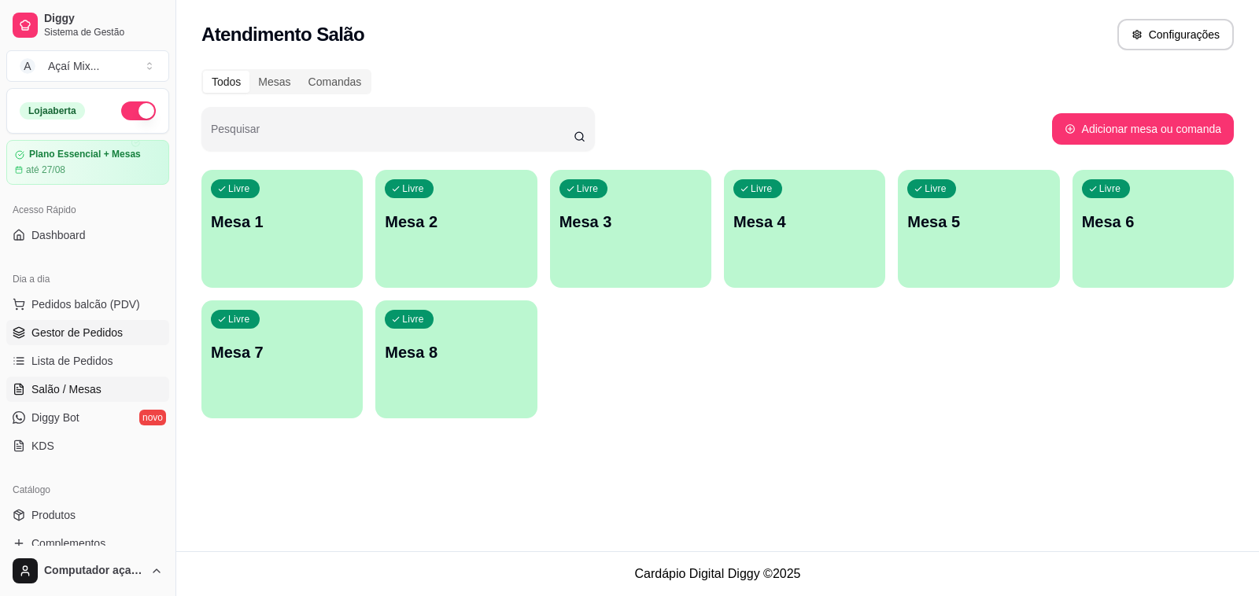
click at [124, 344] on link "Gestor de Pedidos" at bounding box center [87, 332] width 163 height 25
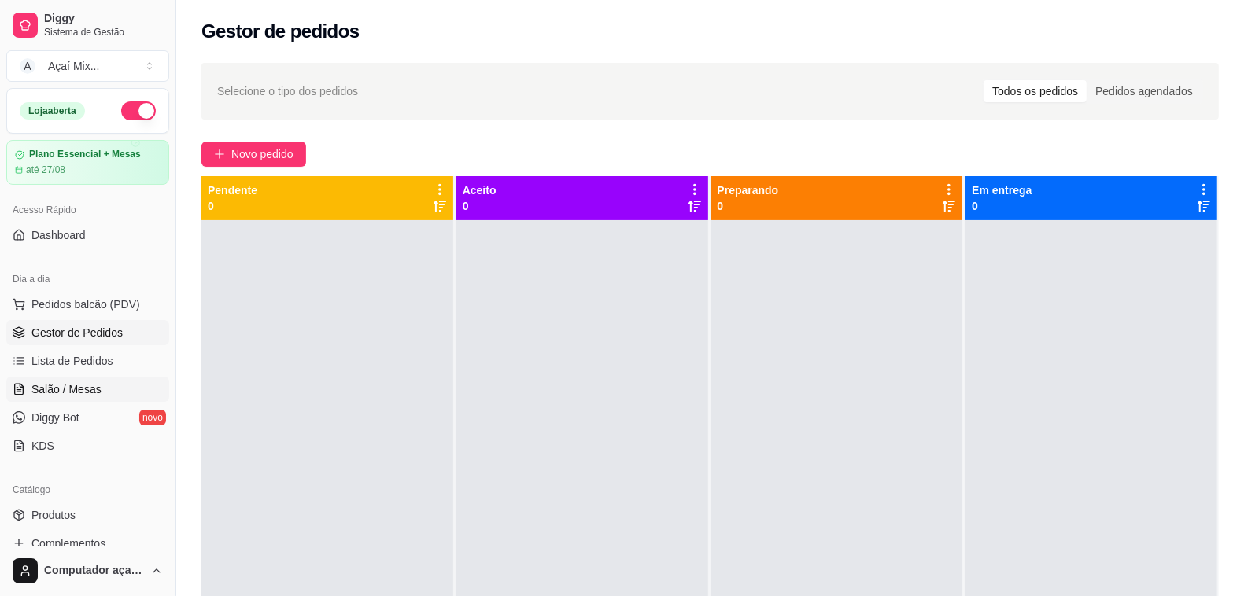
click at [106, 378] on link "Salão / Mesas" at bounding box center [87, 389] width 163 height 25
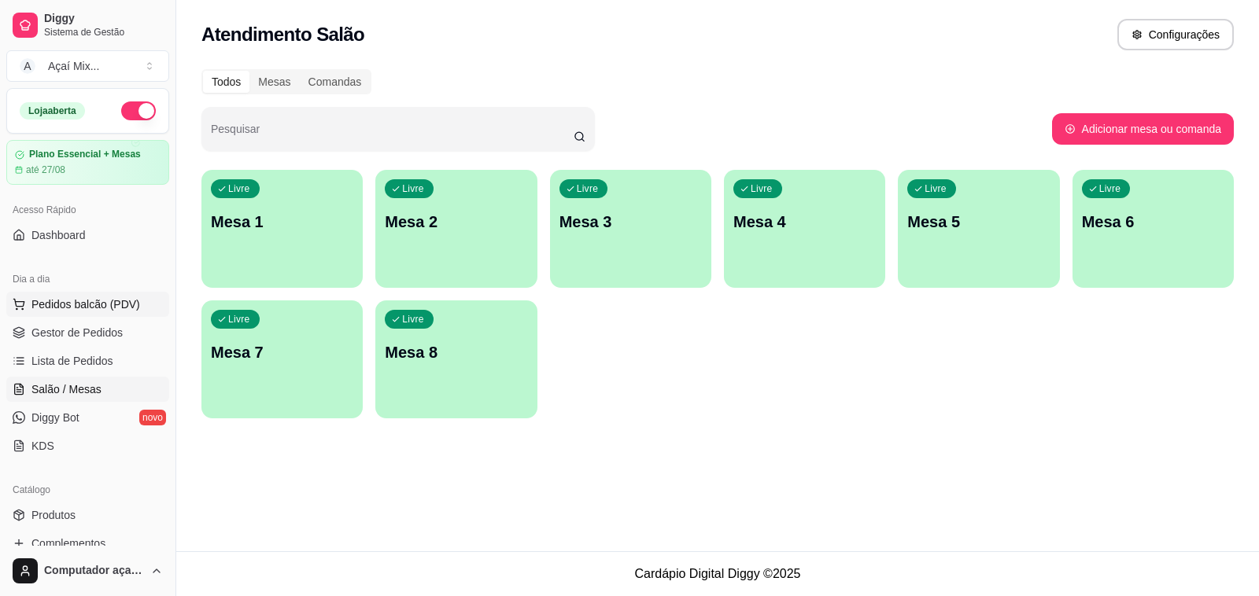
click at [151, 293] on button "Pedidos balcão (PDV)" at bounding box center [87, 304] width 163 height 25
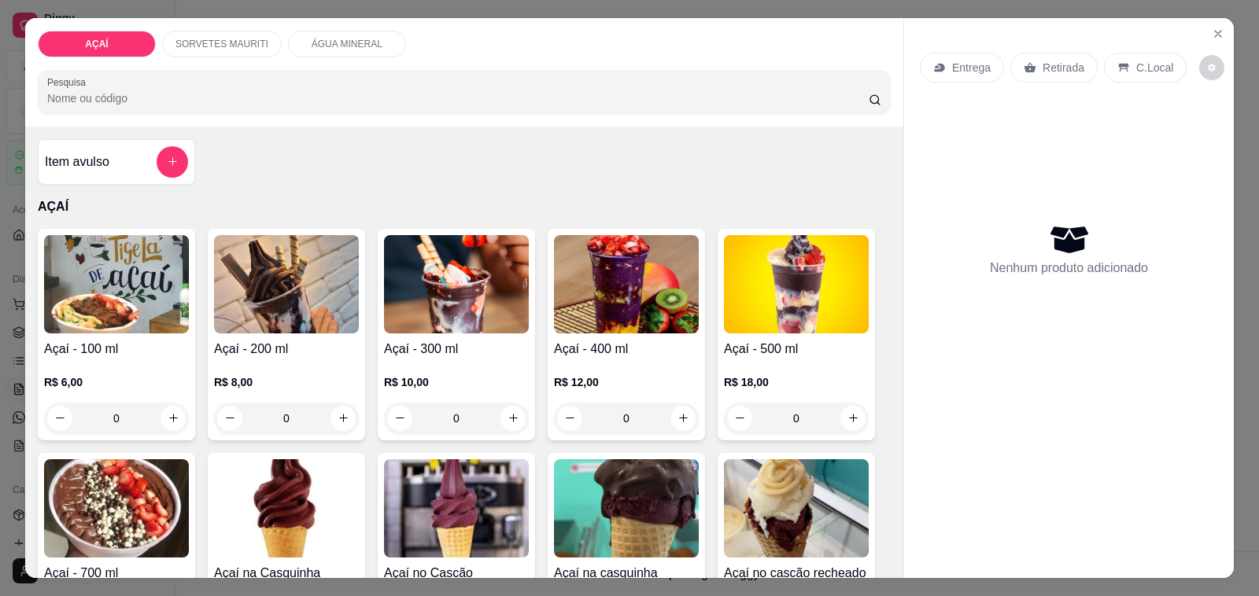
click at [555, 375] on p "R$ 12,00" at bounding box center [626, 383] width 145 height 16
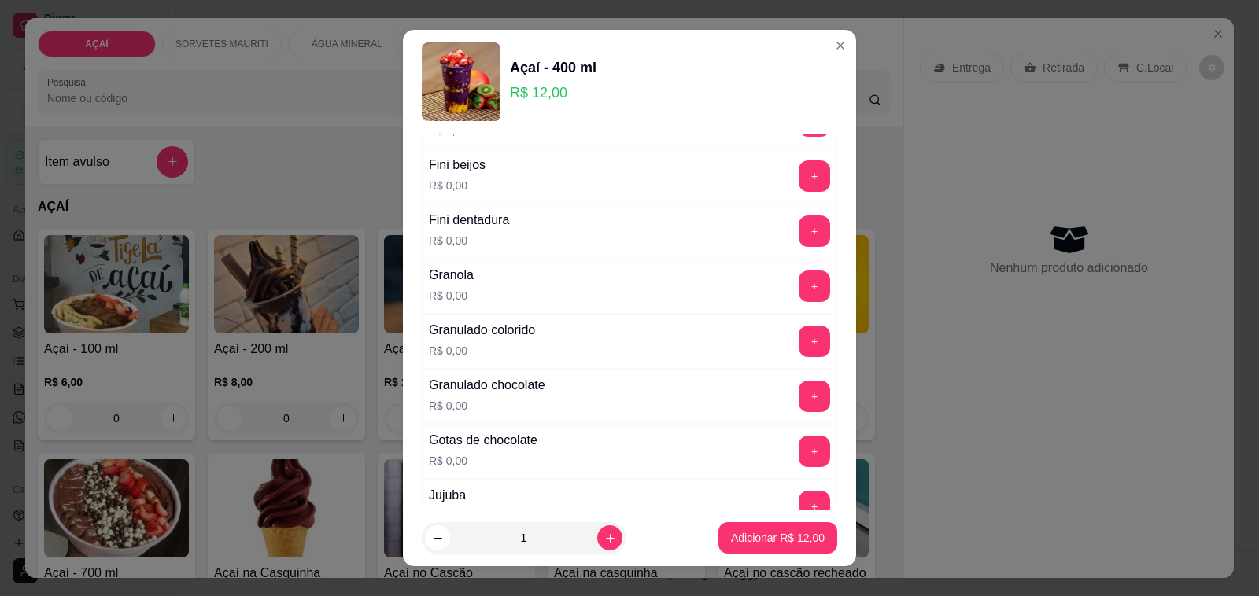
scroll to position [1230, 0]
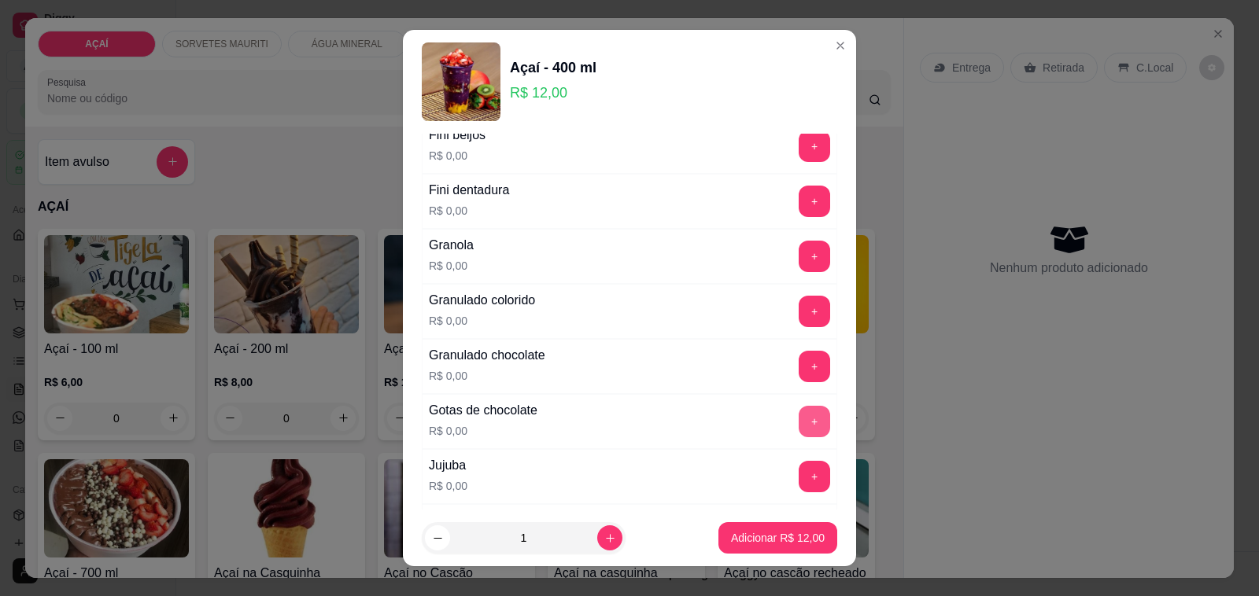
click at [799, 418] on button "+" at bounding box center [814, 421] width 31 height 31
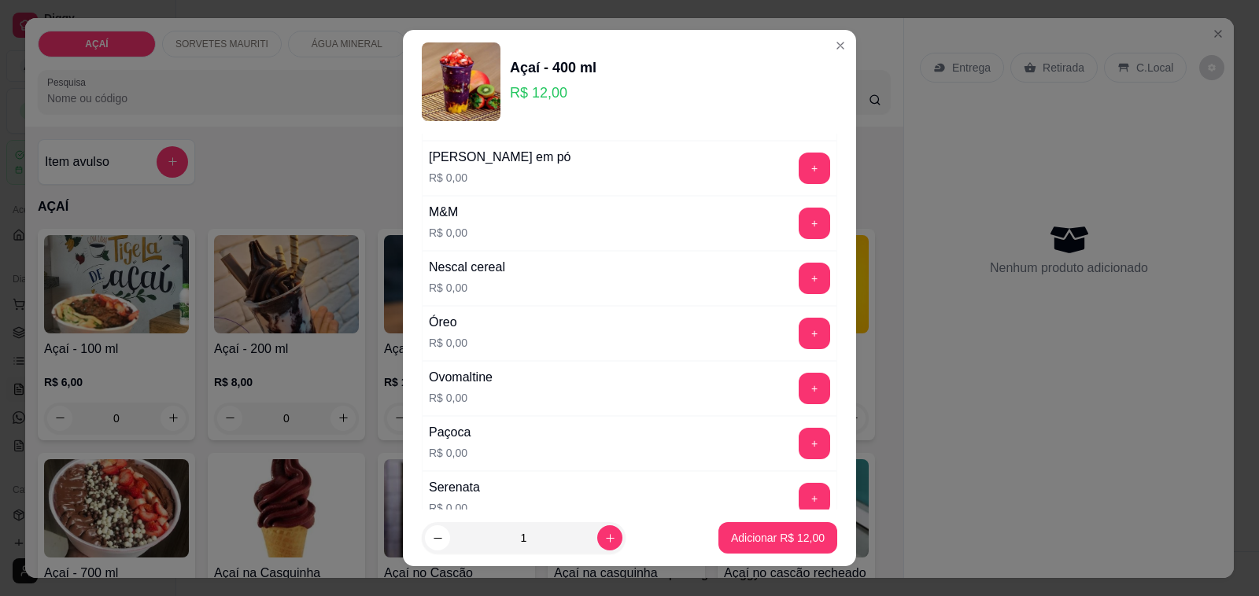
scroll to position [1623, 0]
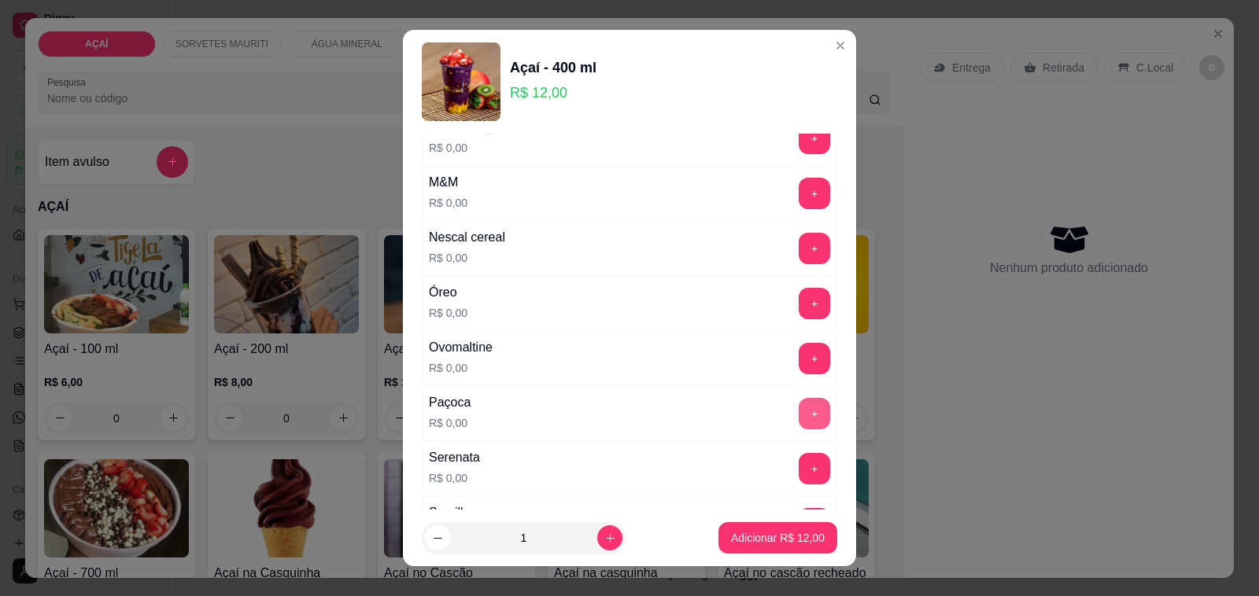
click at [799, 415] on button "+" at bounding box center [814, 413] width 31 height 31
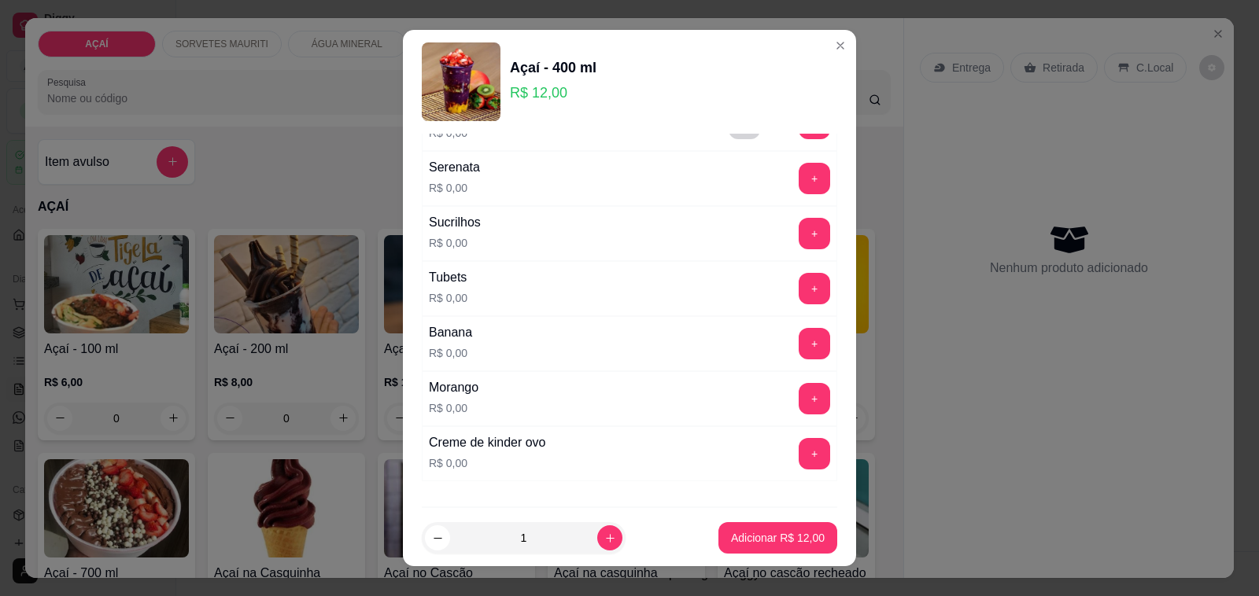
scroll to position [1820, 0]
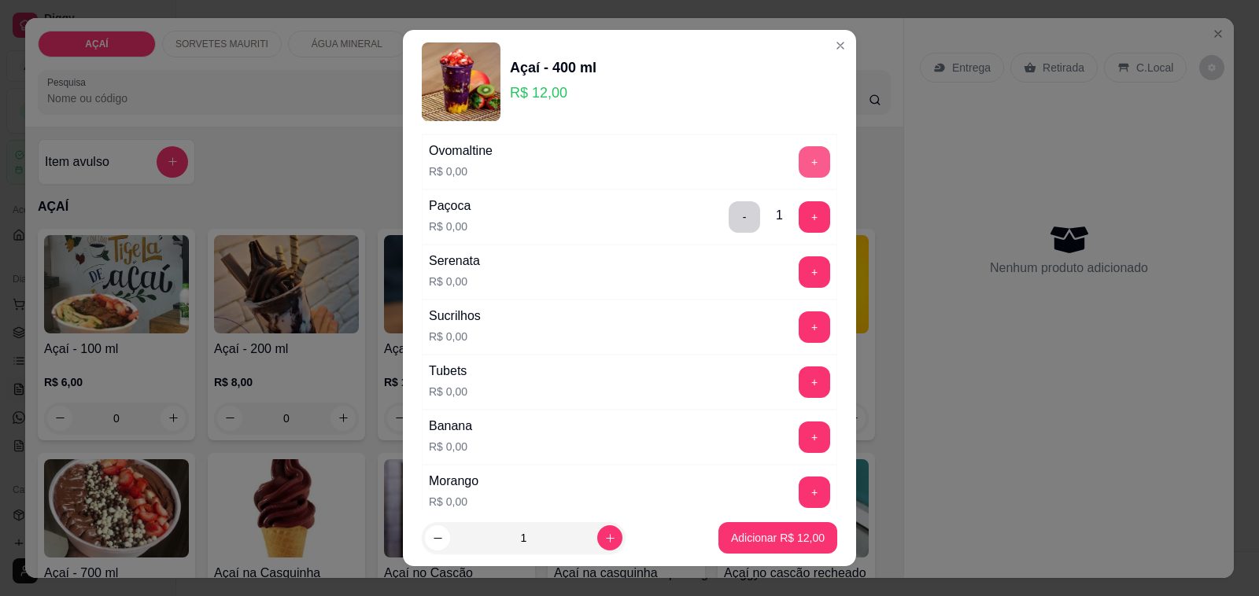
click at [799, 173] on button "+" at bounding box center [814, 161] width 31 height 31
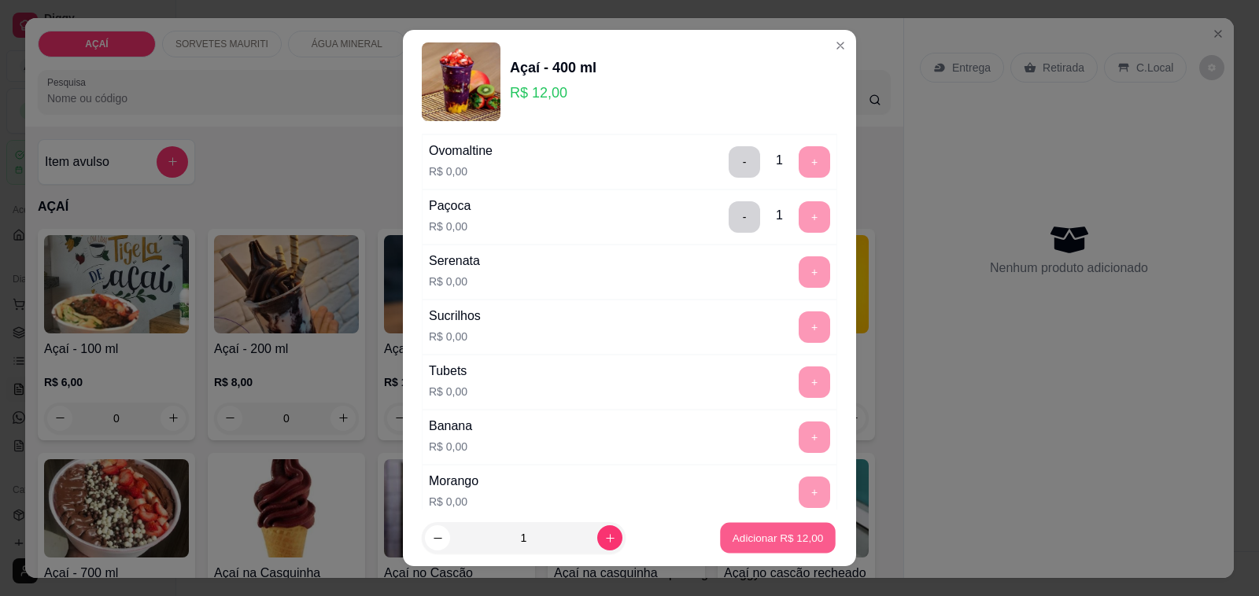
click at [783, 549] on button "Adicionar R$ 12,00" at bounding box center [778, 538] width 116 height 31
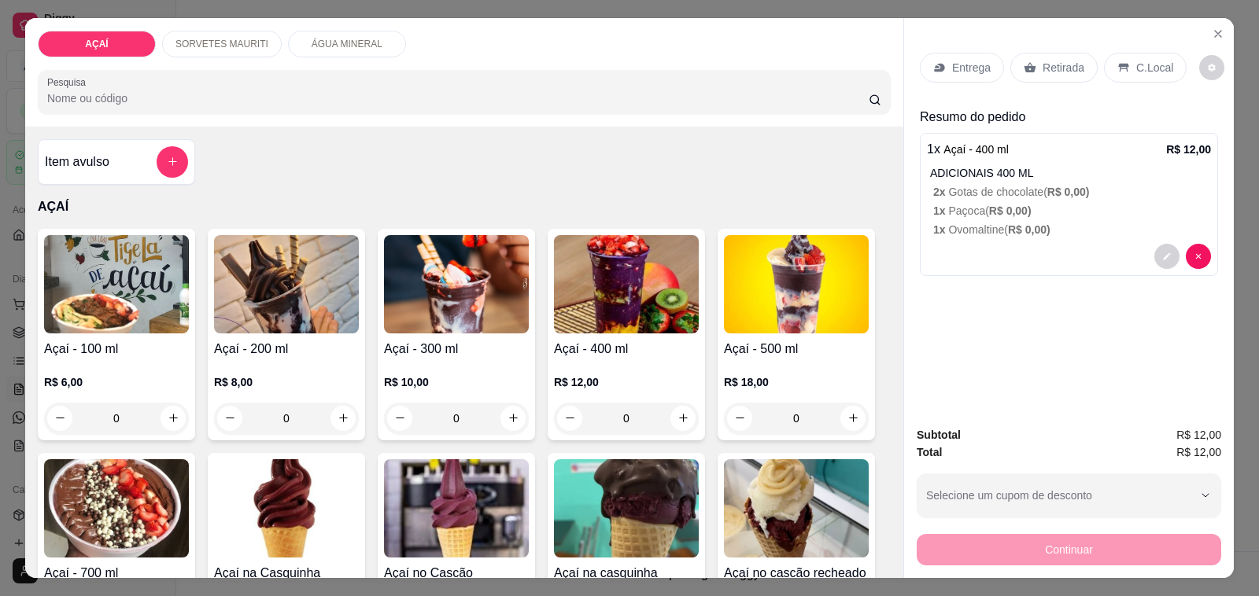
click at [610, 363] on div "R$ 12,00 0" at bounding box center [626, 397] width 145 height 76
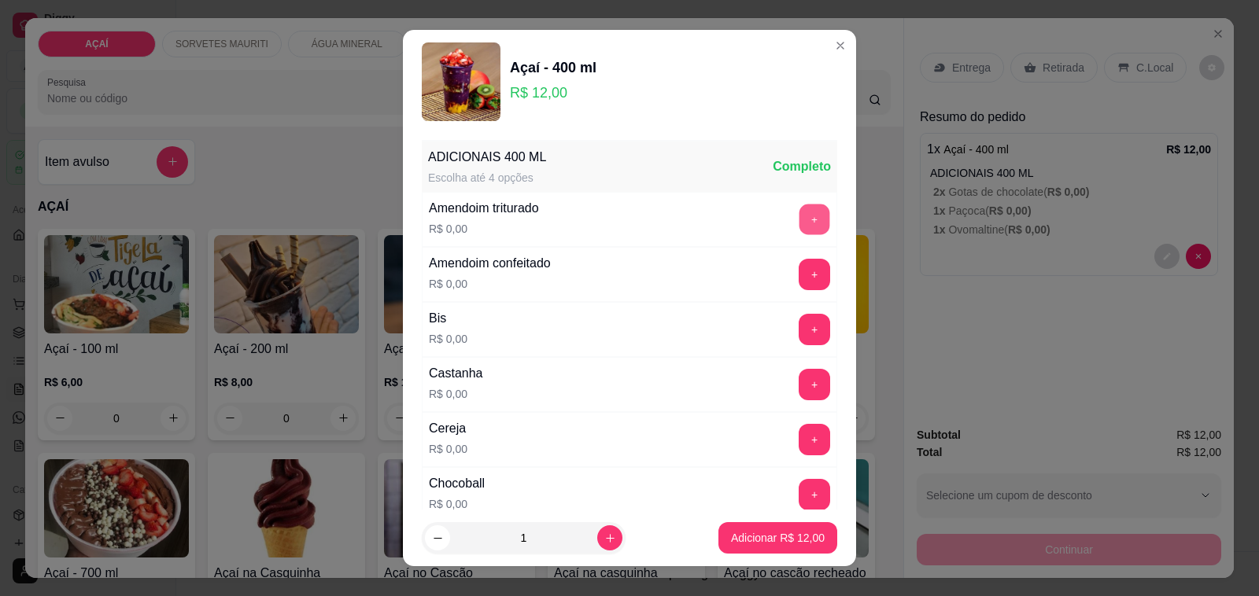
click at [799, 228] on button "+" at bounding box center [814, 220] width 31 height 31
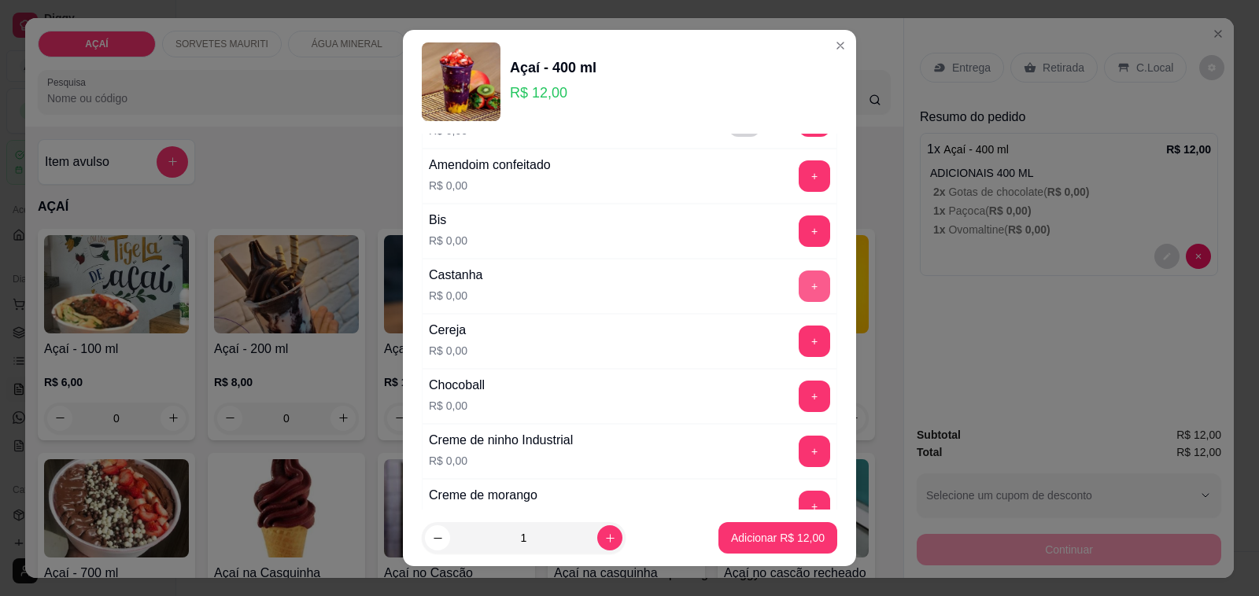
click at [799, 293] on button "+" at bounding box center [814, 286] width 31 height 31
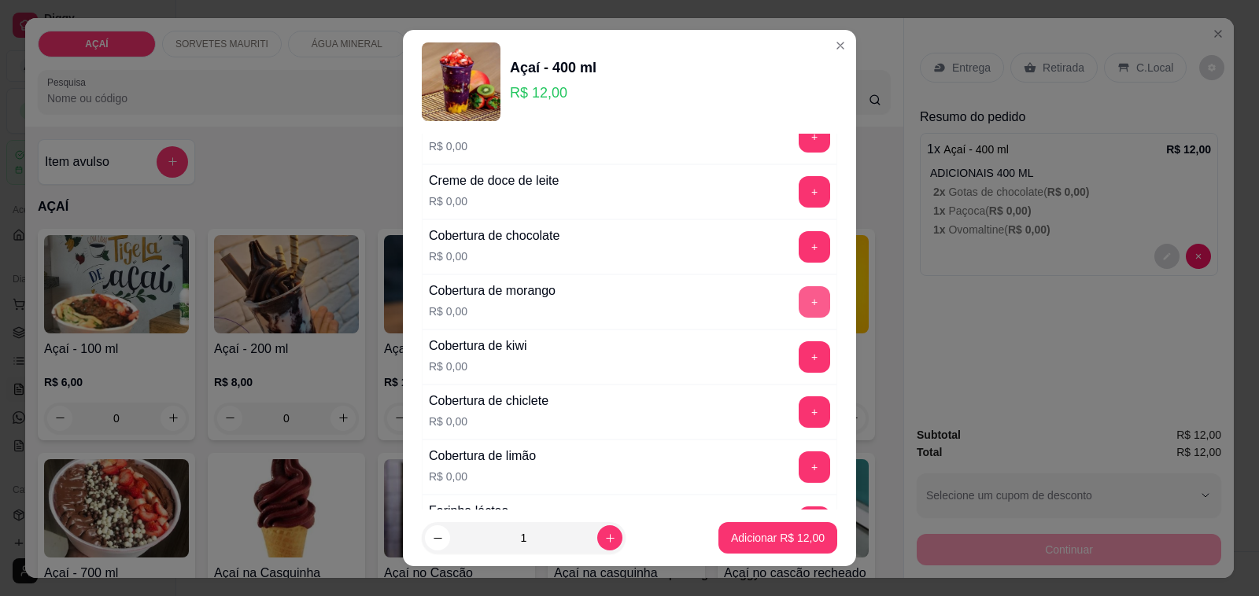
scroll to position [590, 0]
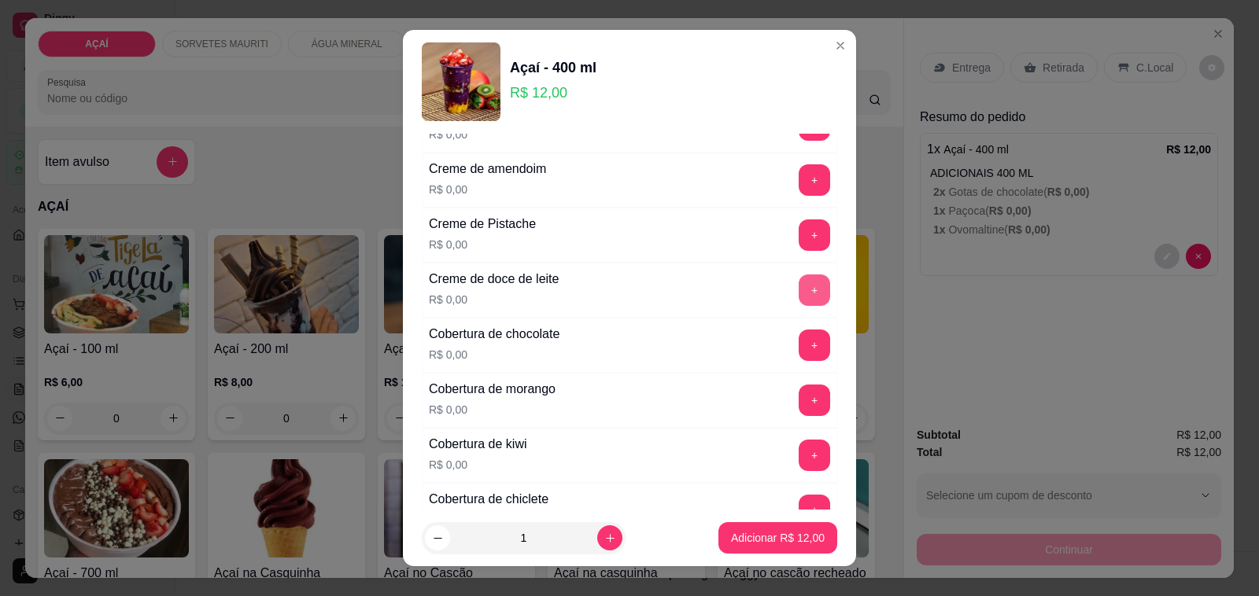
click at [799, 291] on button "+" at bounding box center [814, 290] width 31 height 31
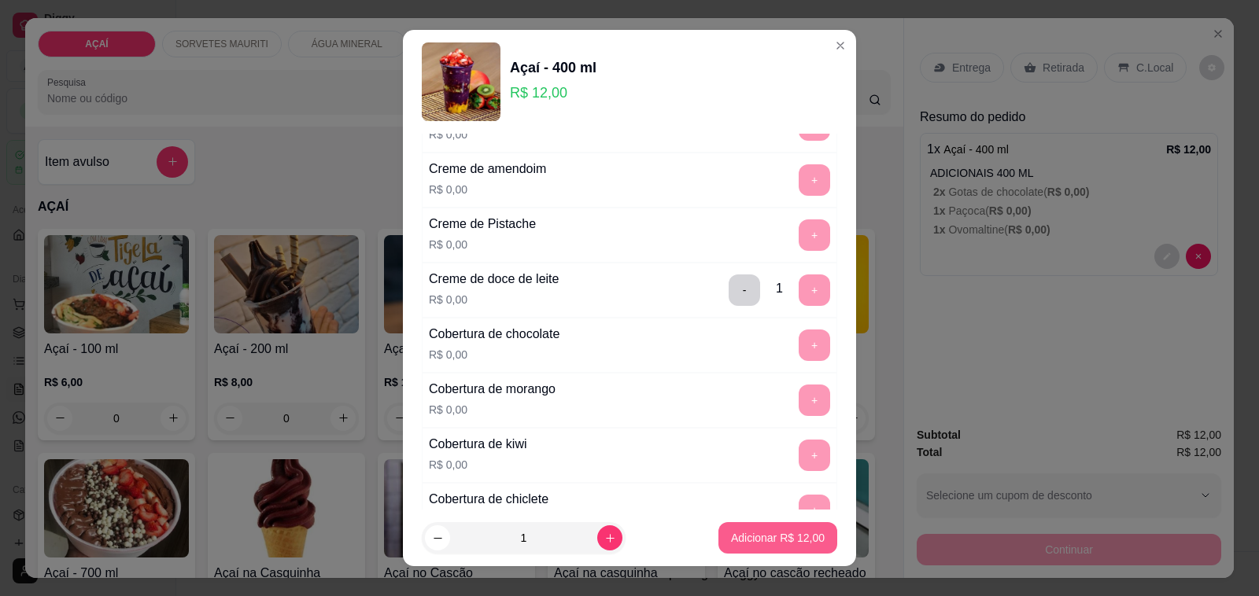
click at [780, 543] on p "Adicionar R$ 12,00" at bounding box center [778, 538] width 94 height 16
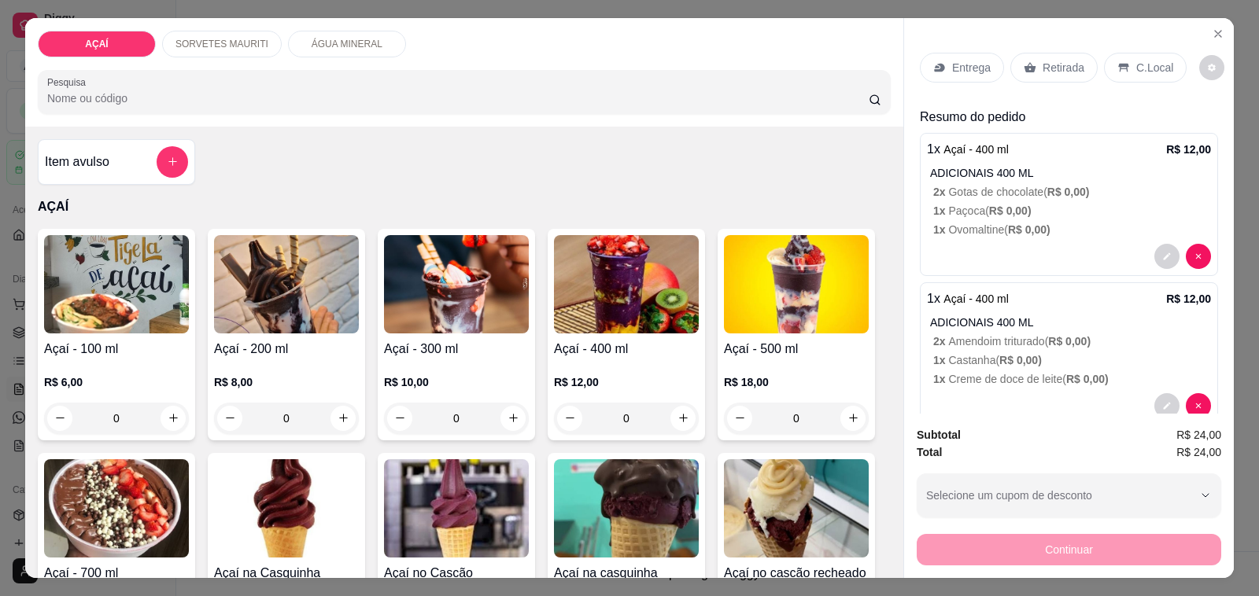
click at [965, 65] on p "Entrega" at bounding box center [971, 68] width 39 height 16
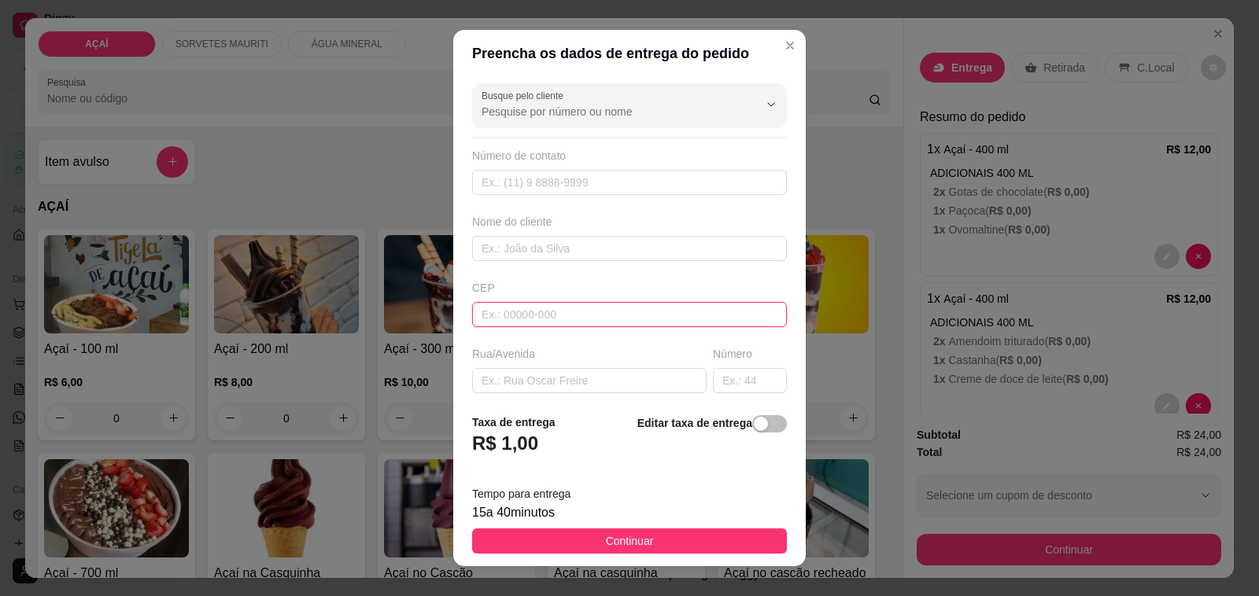
click at [669, 320] on input "text" at bounding box center [629, 314] width 315 height 25
type input "575200000"
type input "8192-7664"
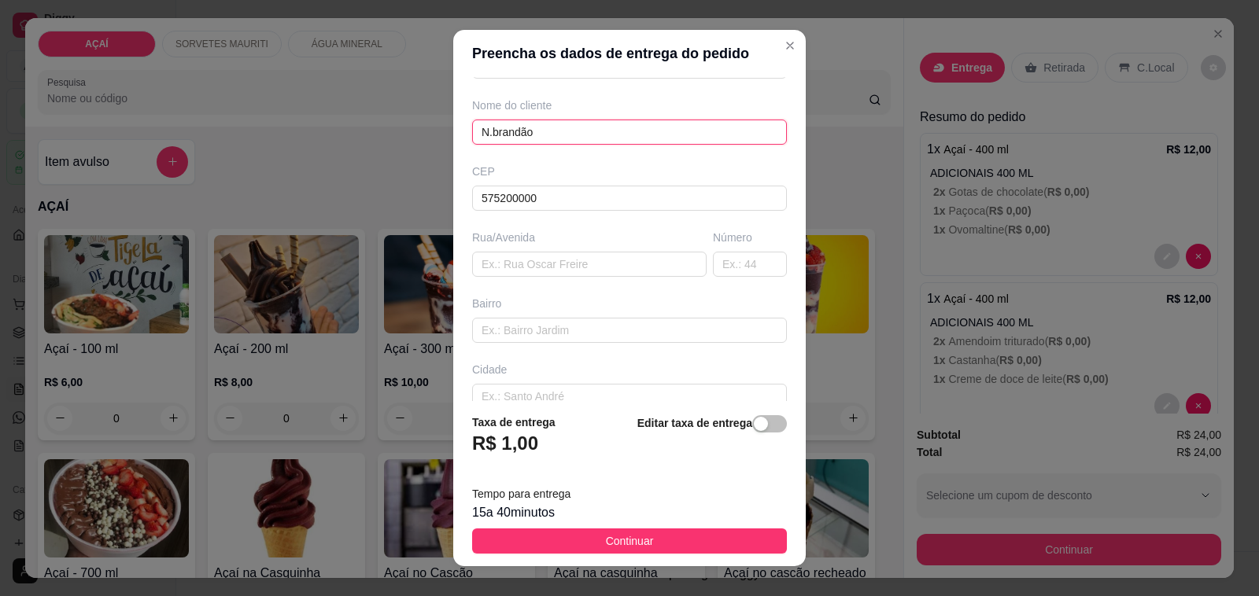
scroll to position [208, 0]
type input "N.brandão"
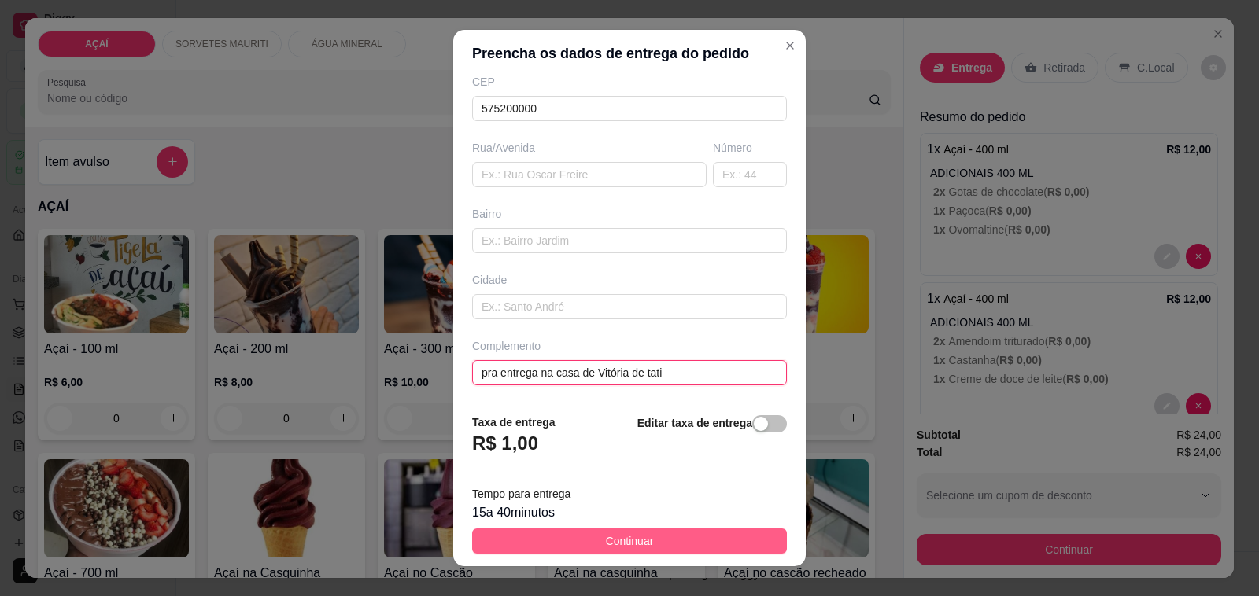
type input "pra entrega na casa de Vitória de tati"
click at [704, 532] on button "Continuar" at bounding box center [629, 541] width 315 height 25
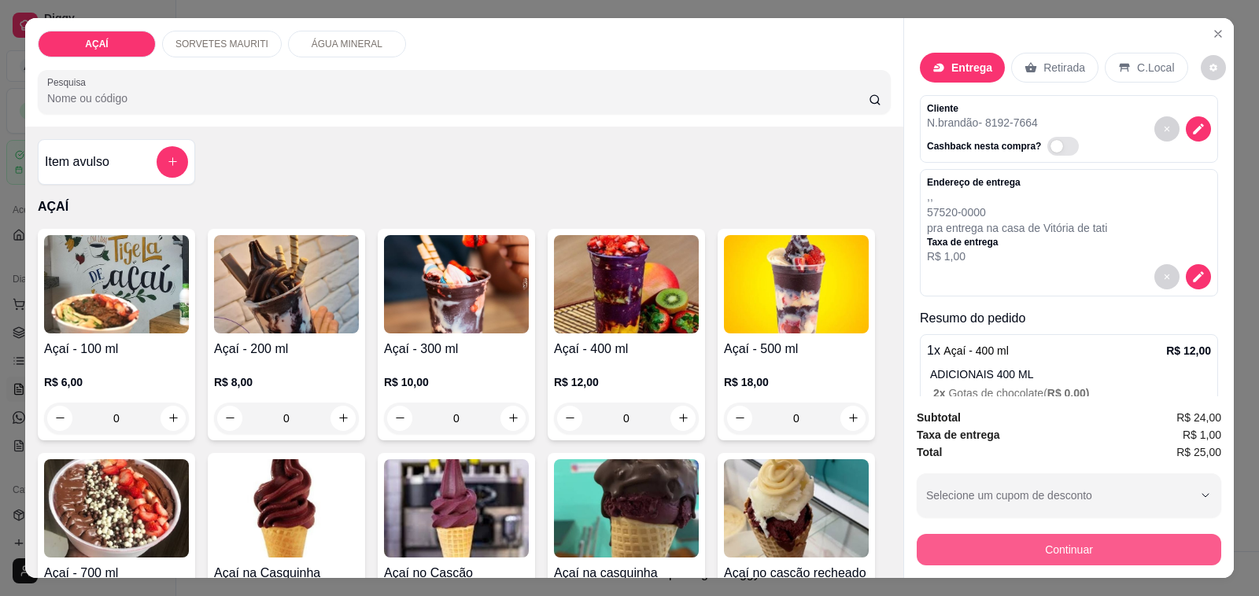
click at [1031, 534] on button "Continuar" at bounding box center [1069, 549] width 304 height 31
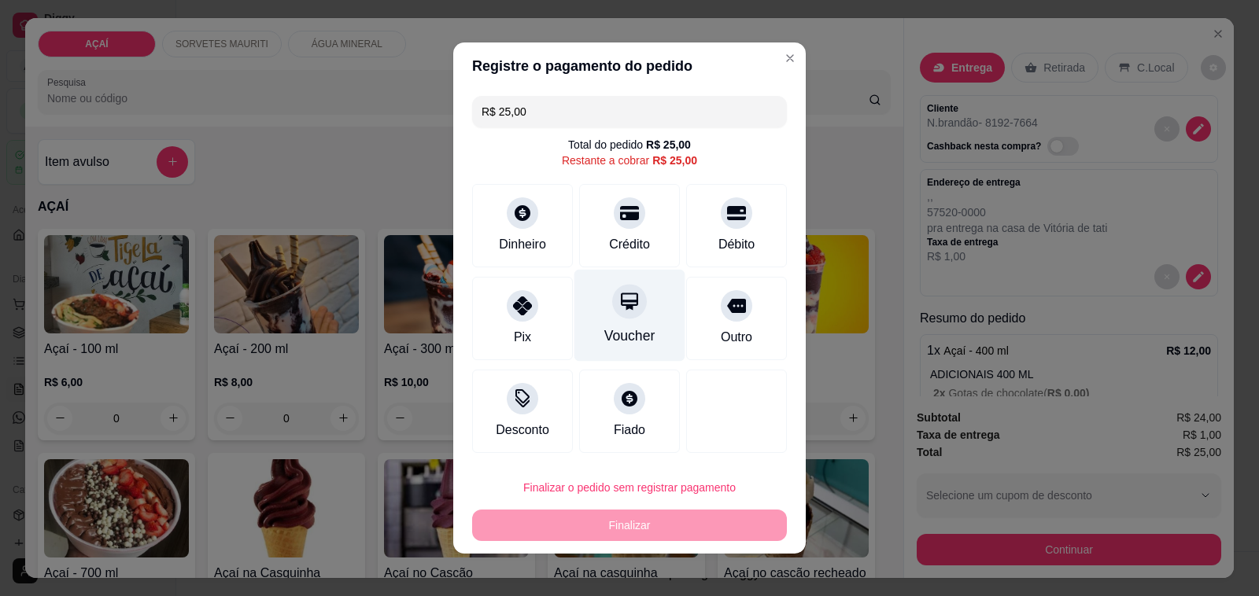
drag, startPoint x: 619, startPoint y: 236, endPoint x: 633, endPoint y: 281, distance: 47.0
click at [623, 244] on div "Crédito" at bounding box center [629, 244] width 41 height 19
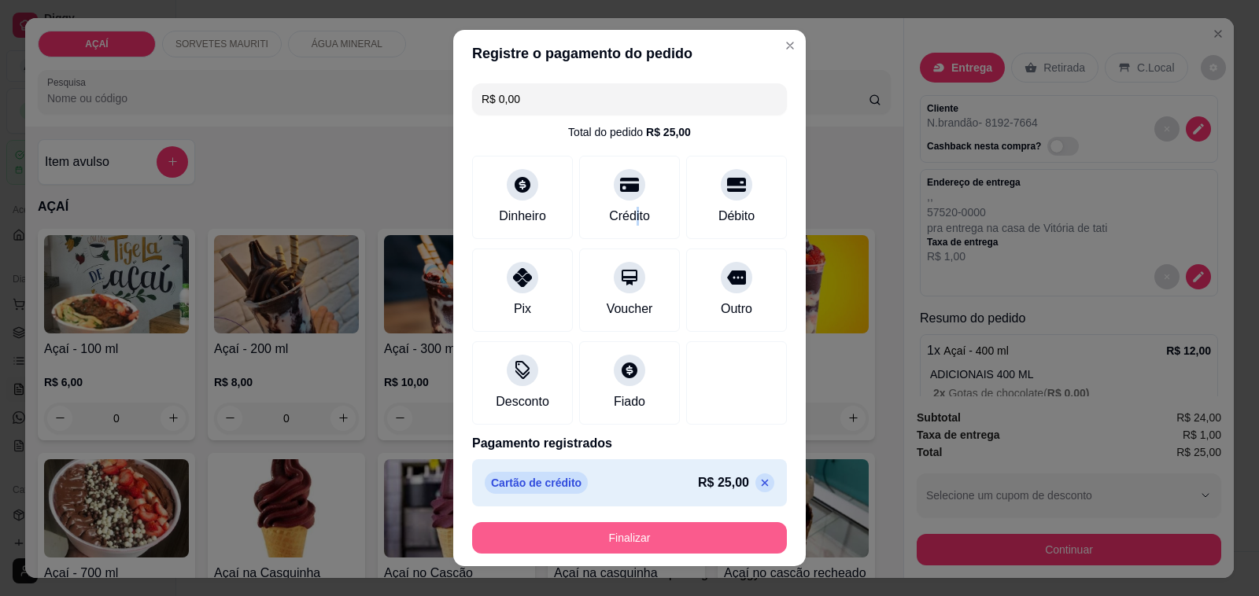
click at [662, 549] on button "Finalizar" at bounding box center [629, 537] width 315 height 31
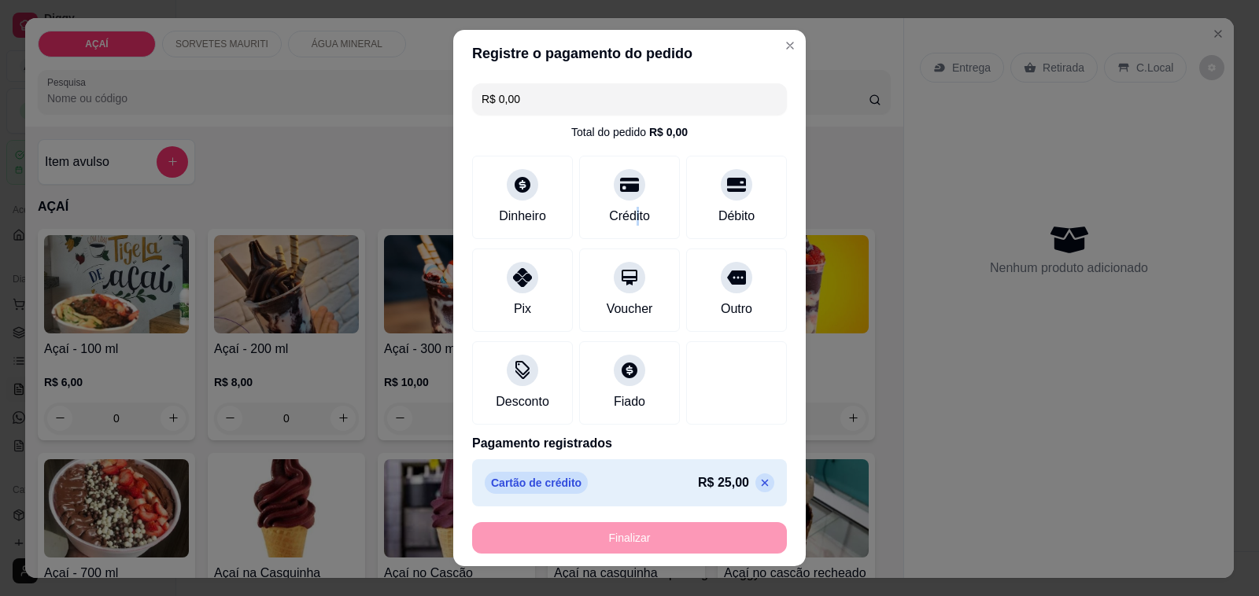
type input "-R$ 25,00"
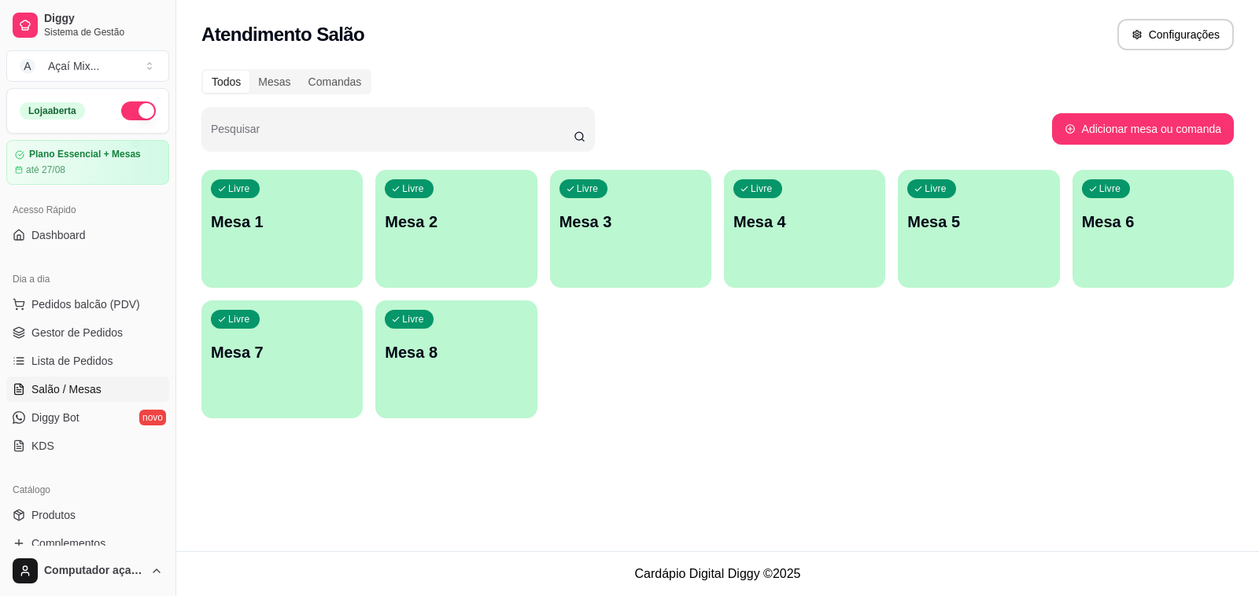
click at [264, 234] on div "Livre Mesa 1" at bounding box center [281, 219] width 161 height 99
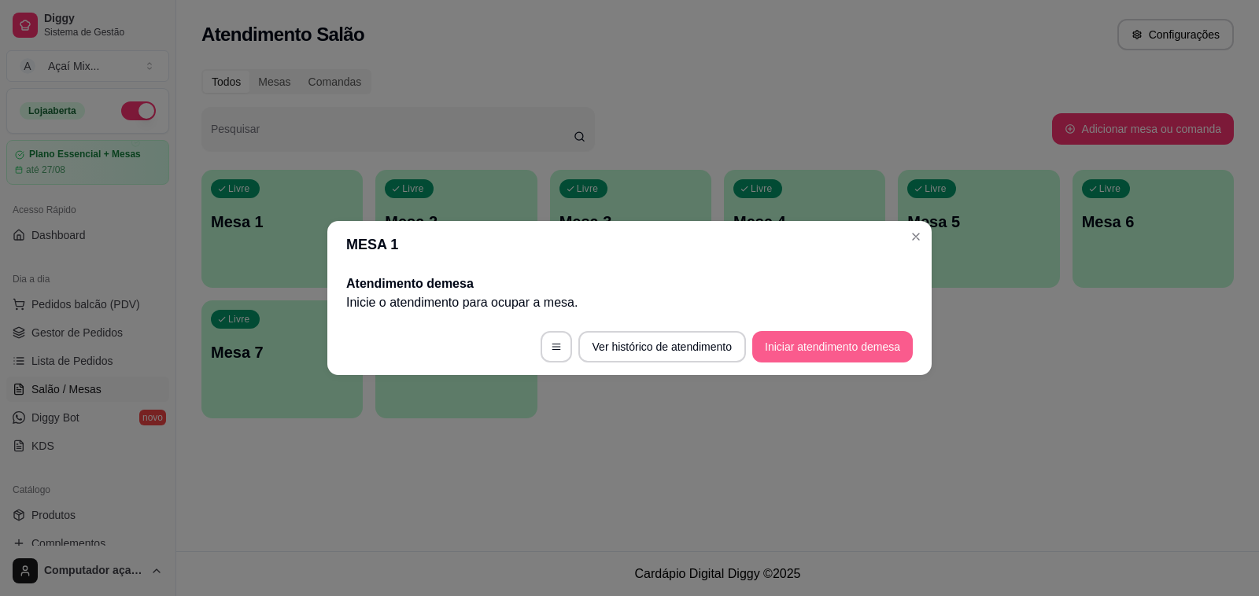
click at [844, 359] on button "Iniciar atendimento de mesa" at bounding box center [832, 346] width 161 height 31
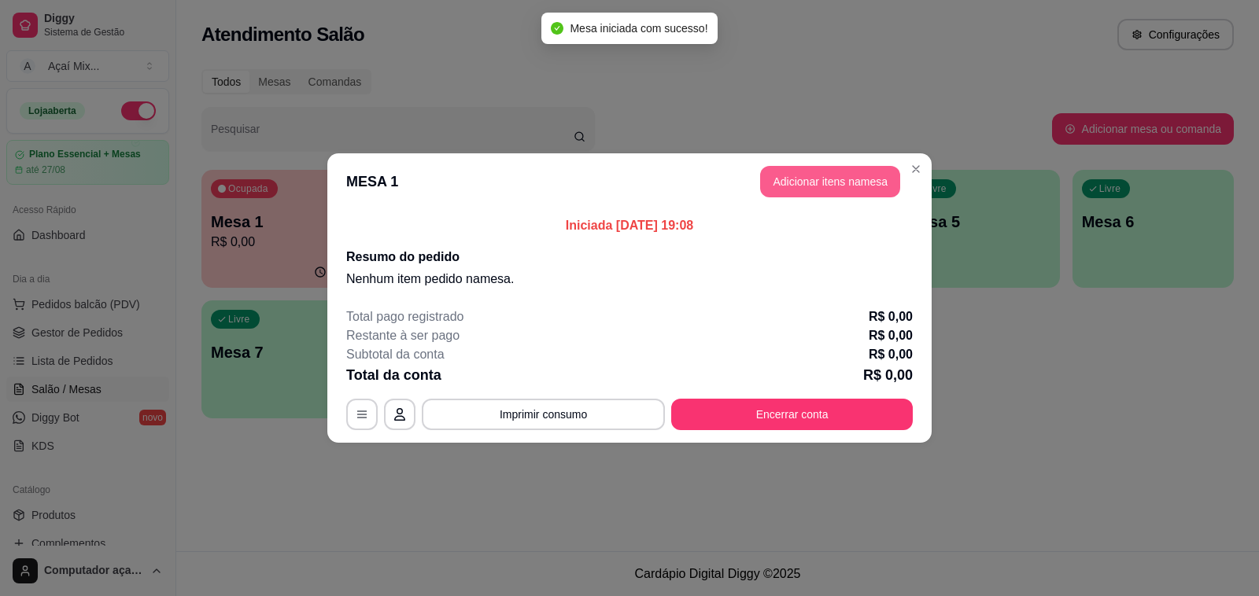
click at [810, 178] on button "Adicionar itens na mesa" at bounding box center [830, 181] width 140 height 31
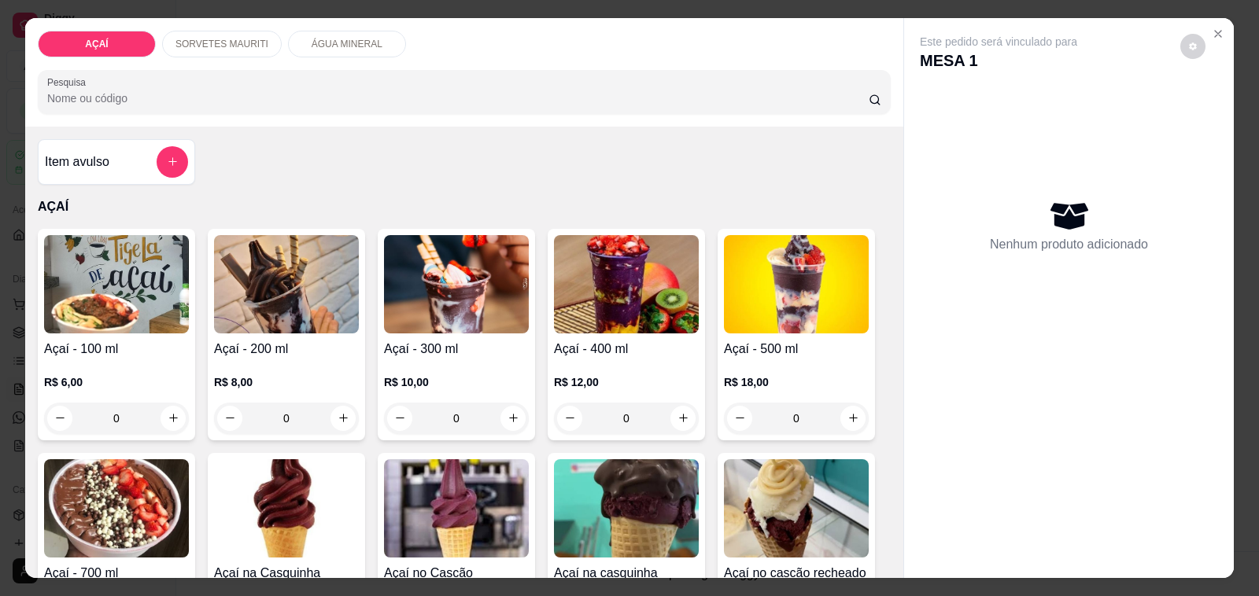
scroll to position [197, 0]
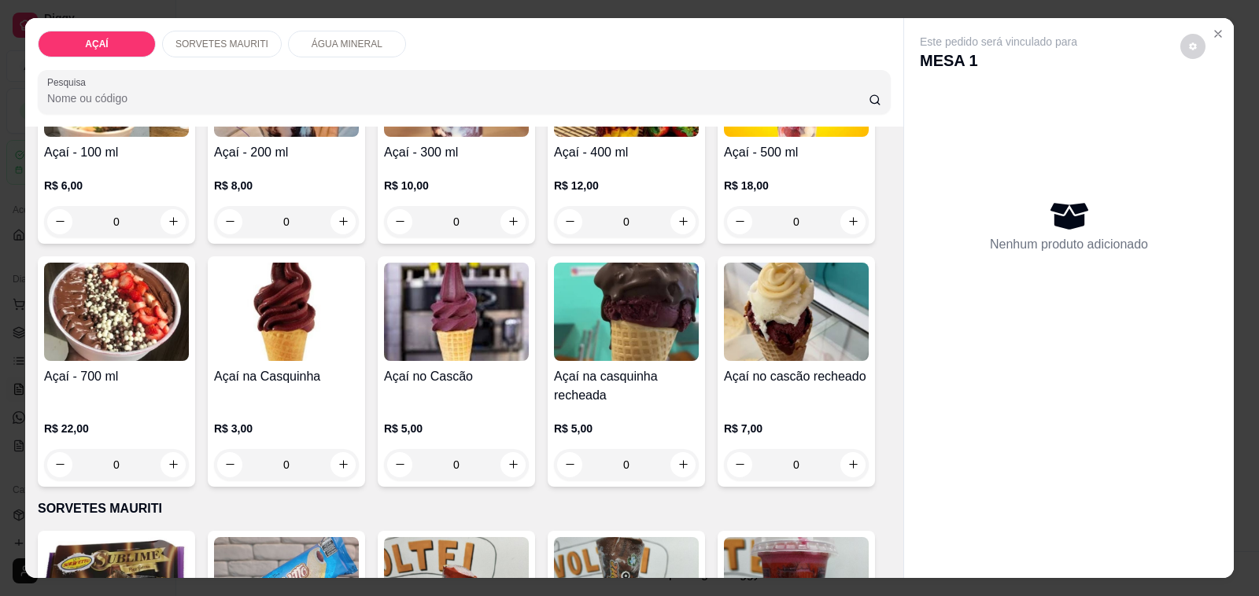
click at [52, 396] on div "Açaí - 700 ml" at bounding box center [116, 386] width 145 height 38
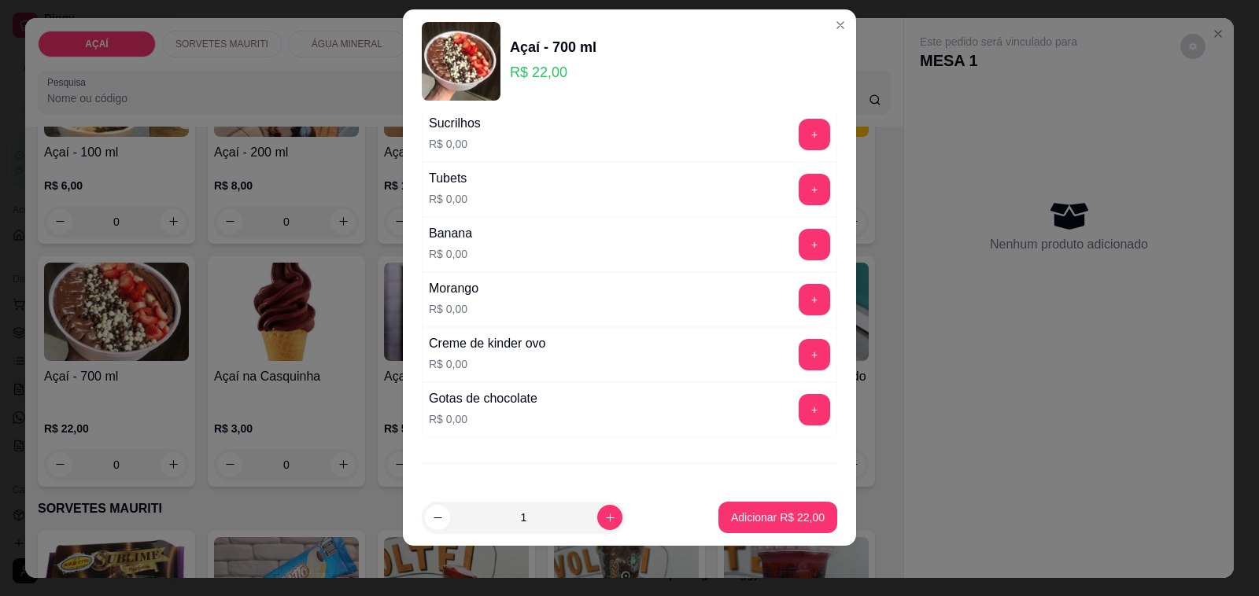
scroll to position [1820, 0]
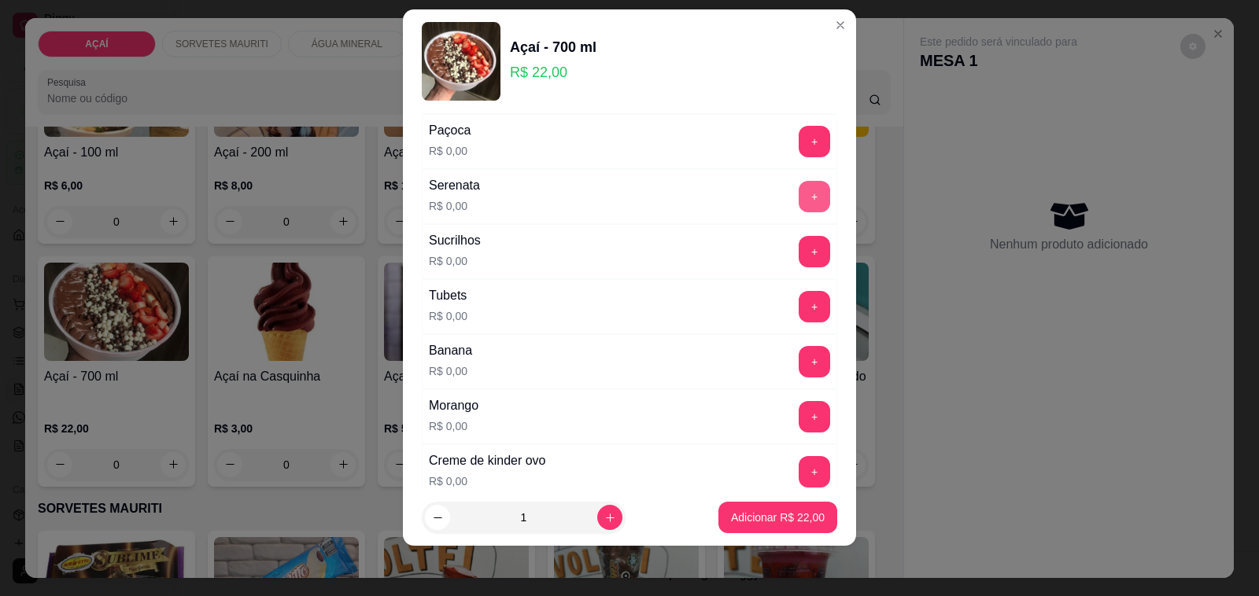
click at [799, 210] on button "+" at bounding box center [814, 196] width 31 height 31
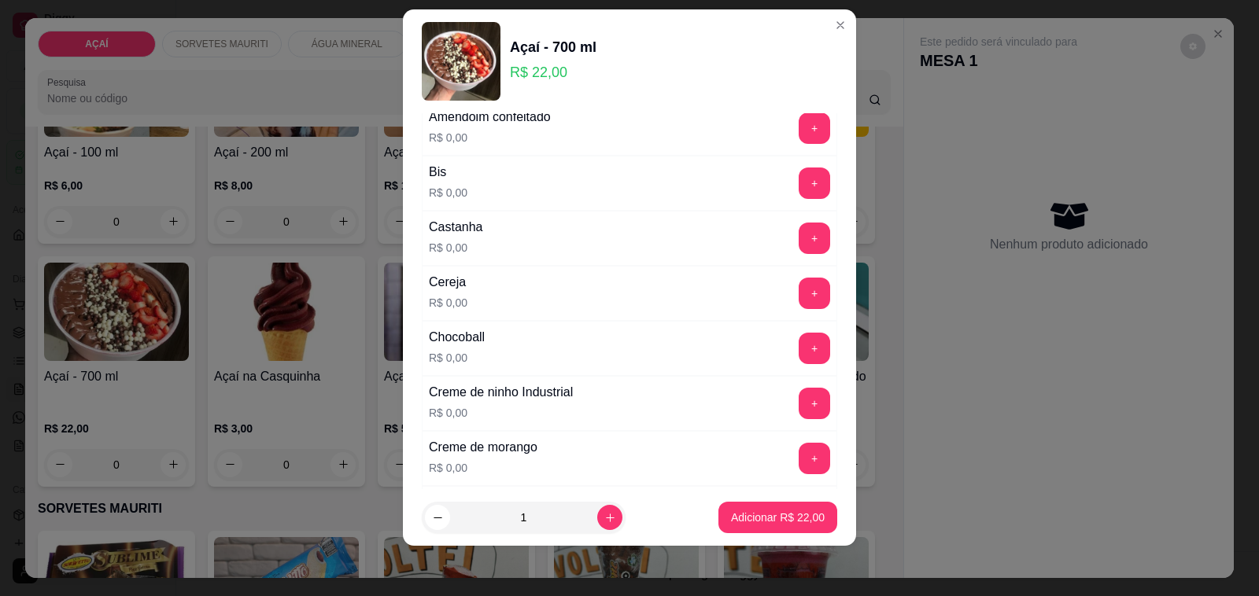
scroll to position [0, 0]
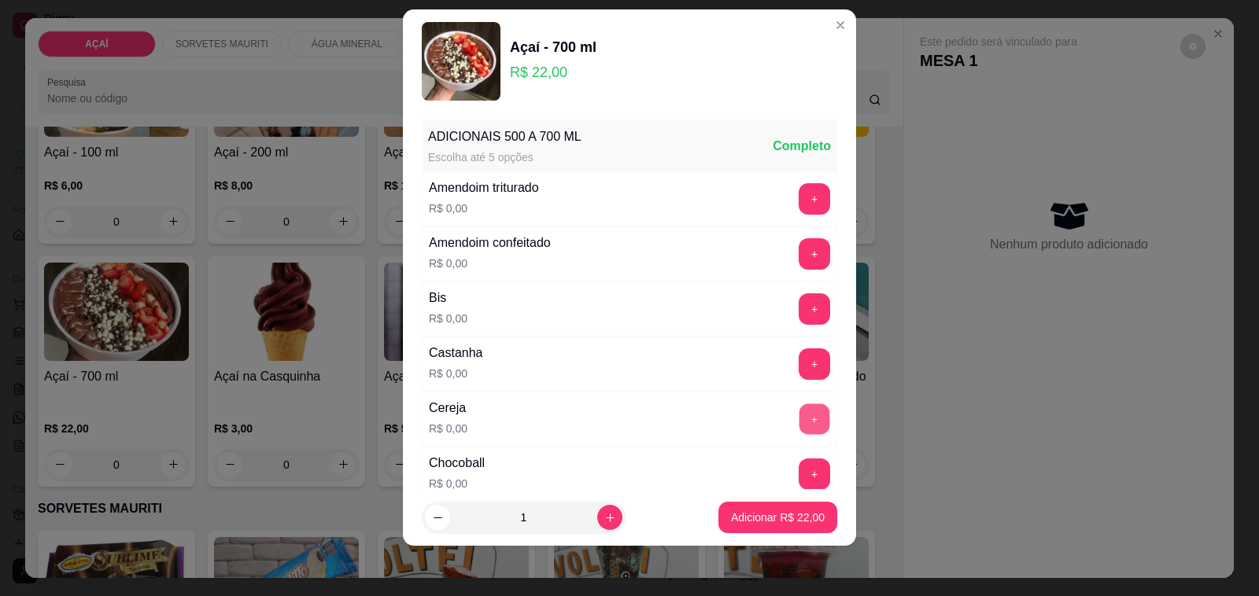
click at [799, 429] on button "+" at bounding box center [814, 419] width 31 height 31
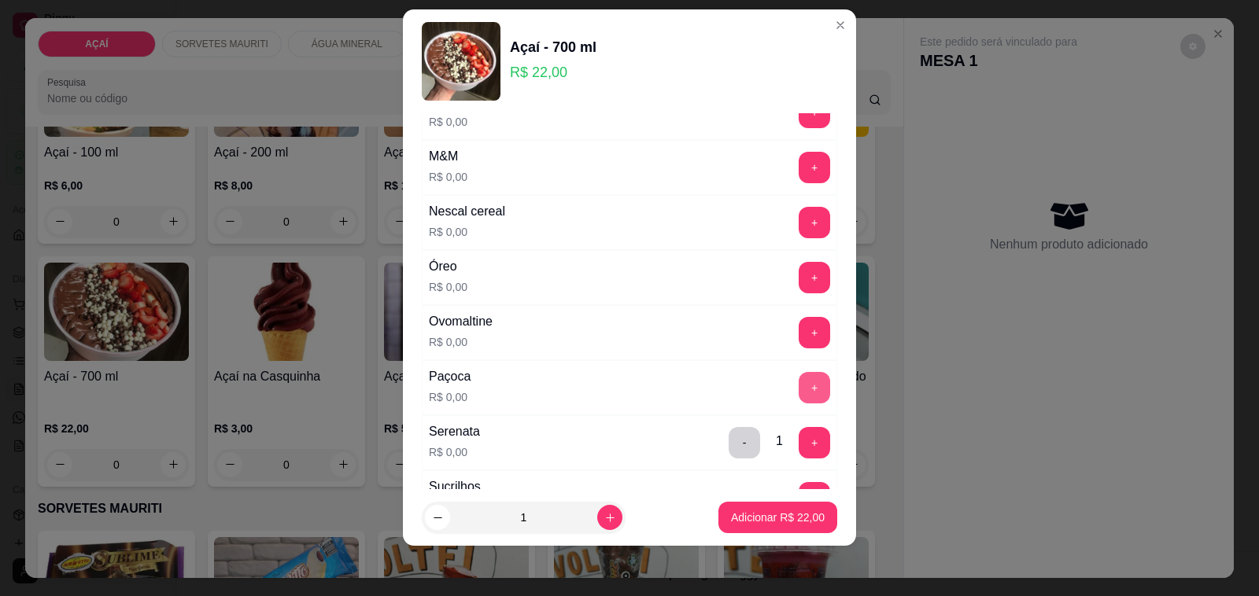
scroll to position [1672, 0]
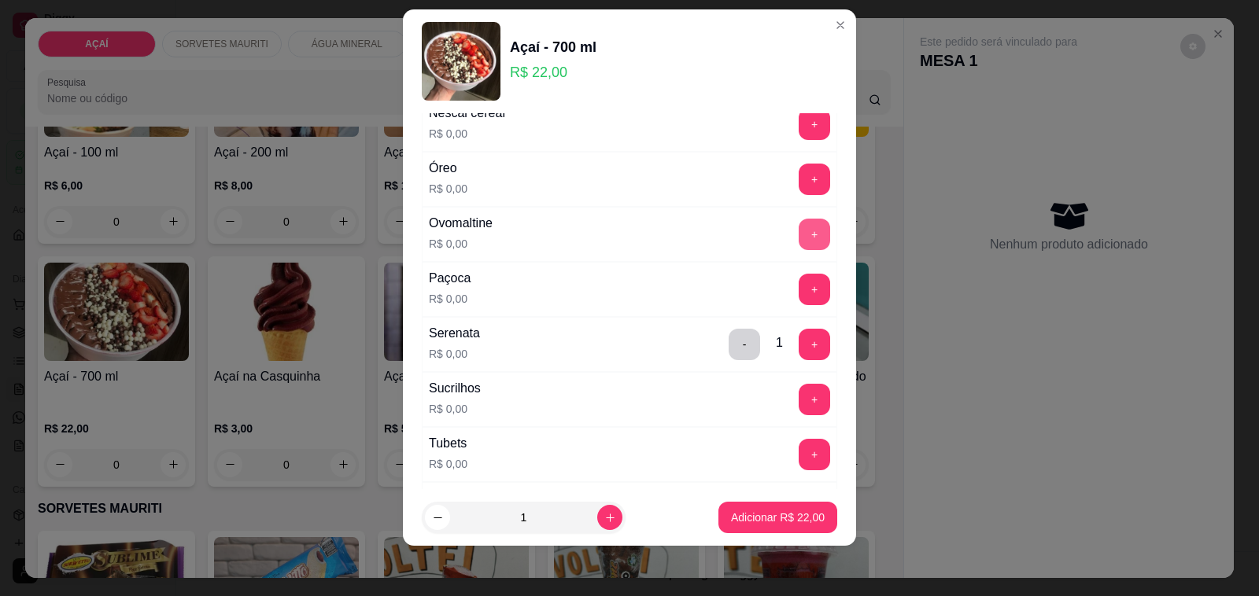
click at [799, 230] on button "+" at bounding box center [814, 234] width 31 height 31
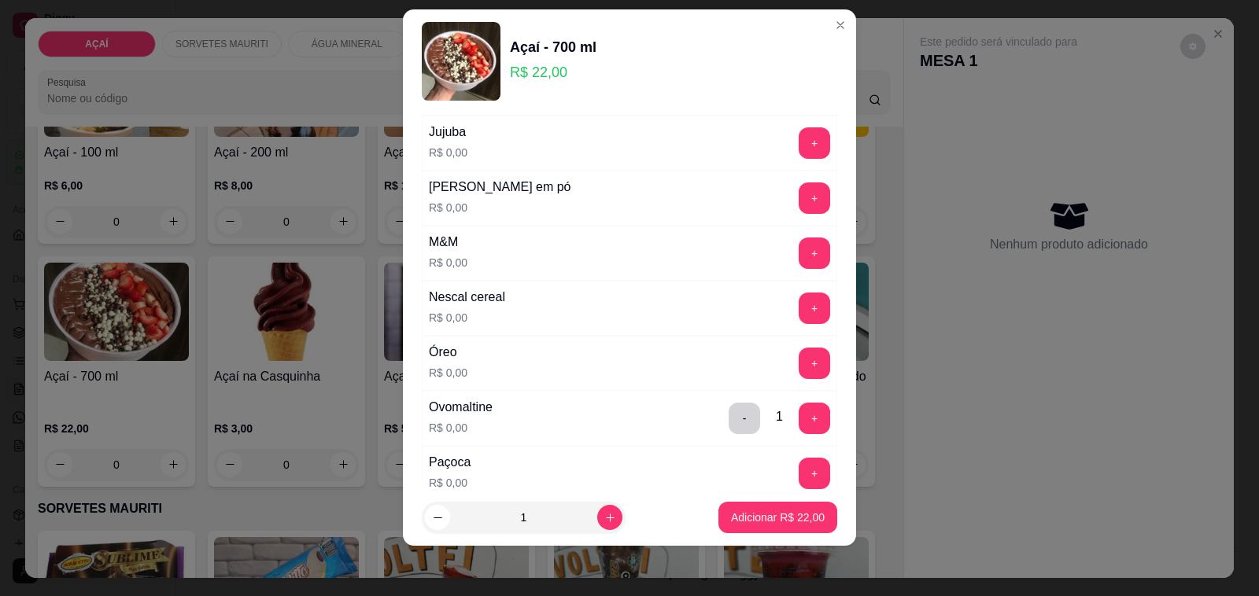
scroll to position [1475, 0]
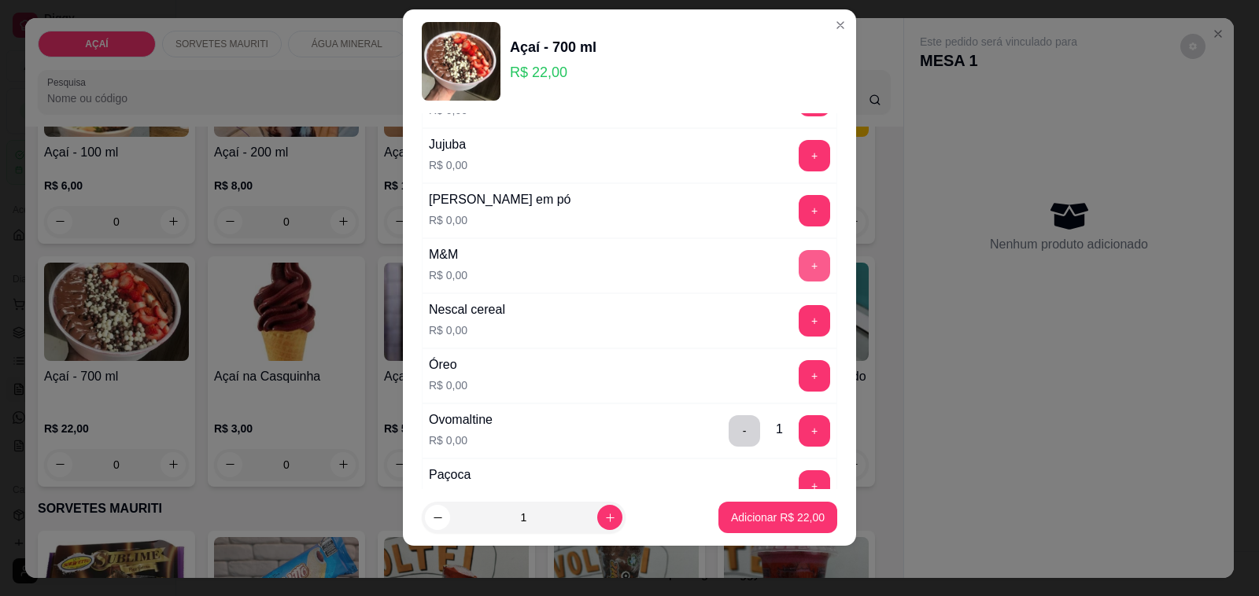
click at [799, 278] on button "+" at bounding box center [814, 265] width 31 height 31
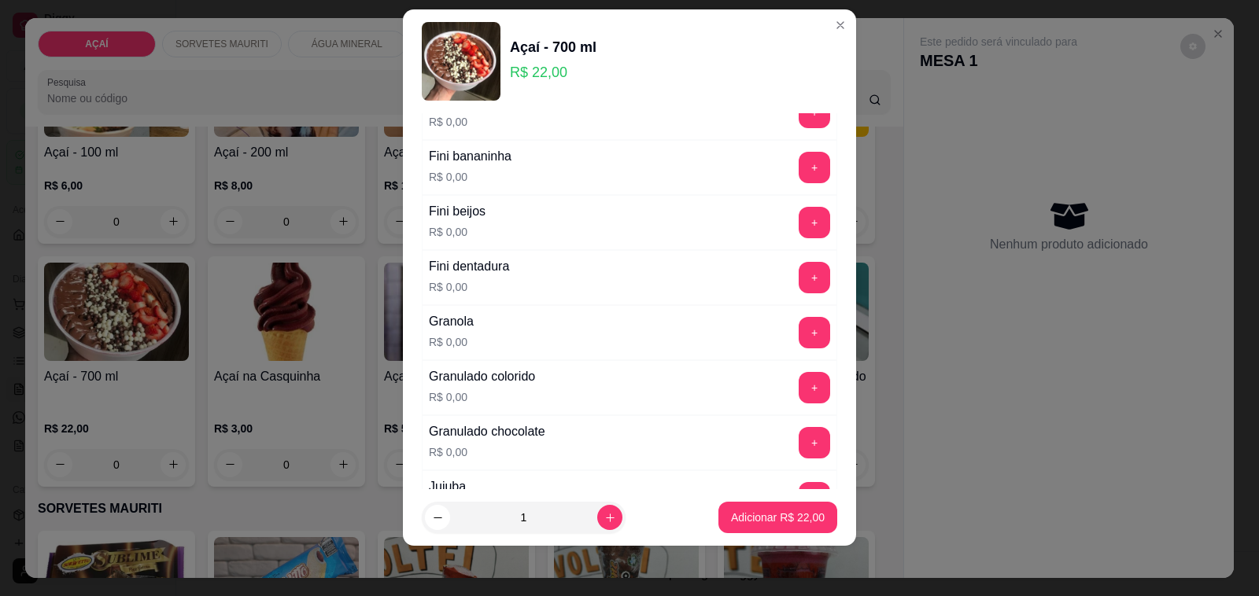
scroll to position [1131, 0]
click at [776, 268] on div "Fini dentadura R$ 0,00 +" at bounding box center [629, 279] width 415 height 55
click at [799, 284] on button "+" at bounding box center [814, 279] width 31 height 31
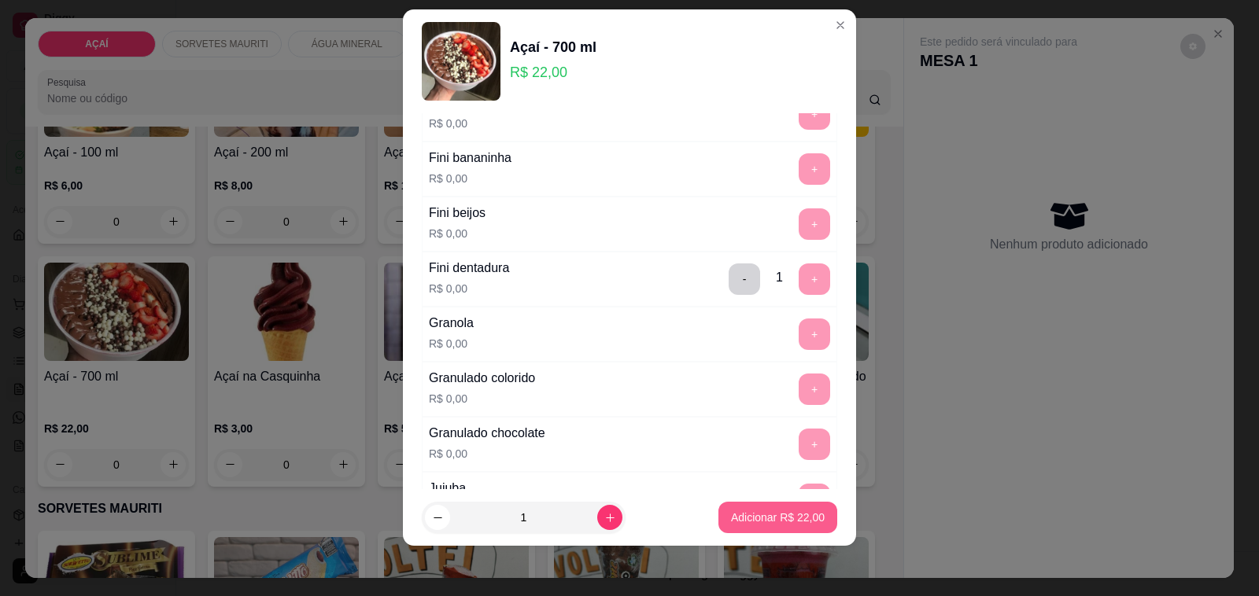
click at [763, 529] on button "Adicionar R$ 22,00" at bounding box center [777, 517] width 119 height 31
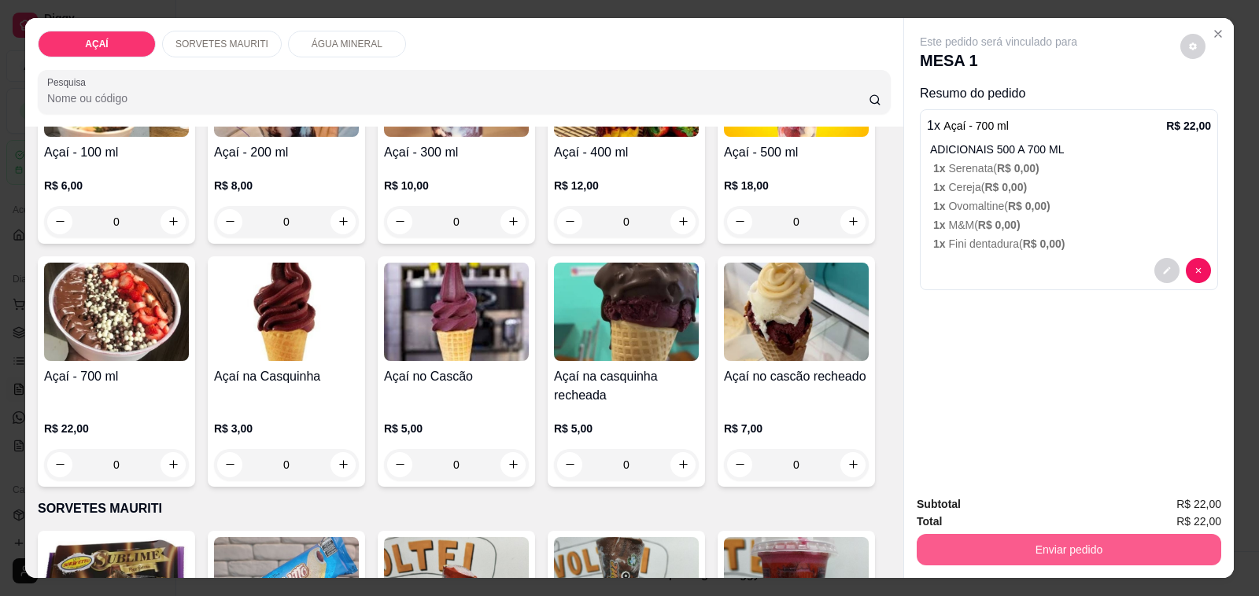
click at [1146, 534] on button "Enviar pedido" at bounding box center [1069, 549] width 304 height 31
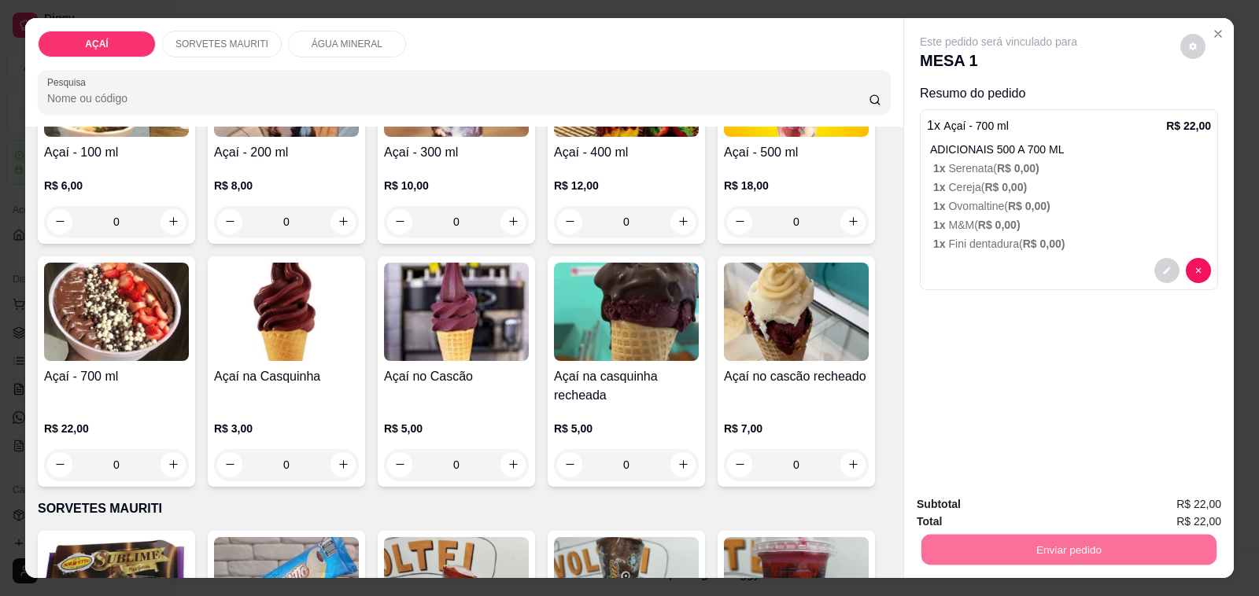
click at [988, 505] on button "Não registrar e enviar pedido" at bounding box center [1015, 504] width 159 height 29
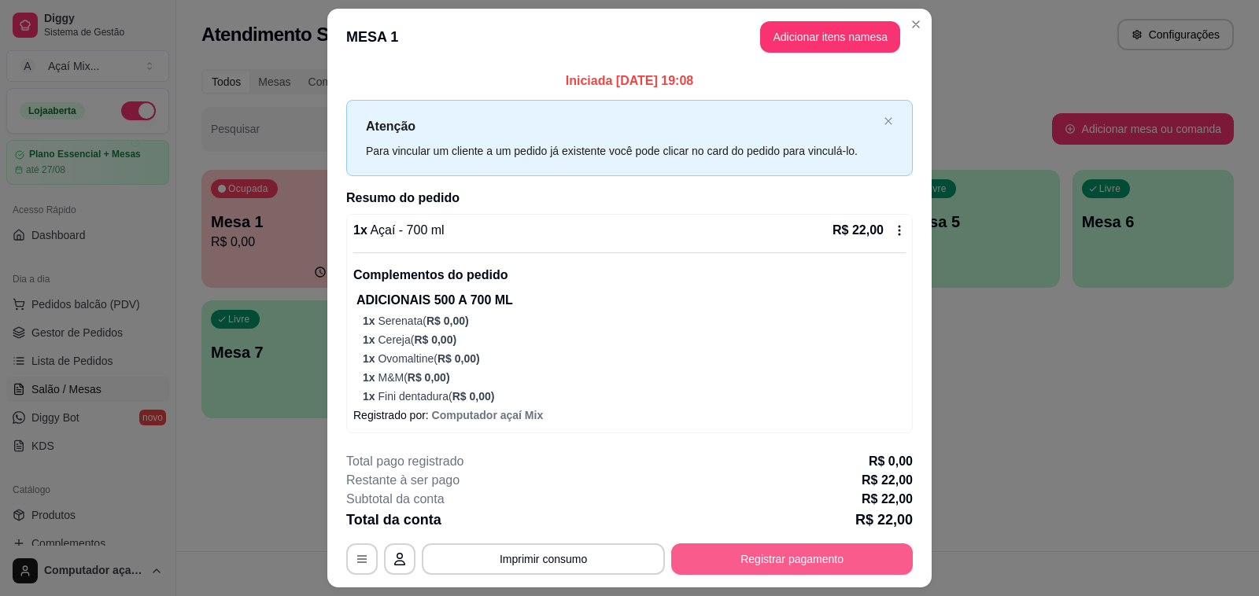
click at [819, 563] on button "Registrar pagamento" at bounding box center [792, 559] width 242 height 31
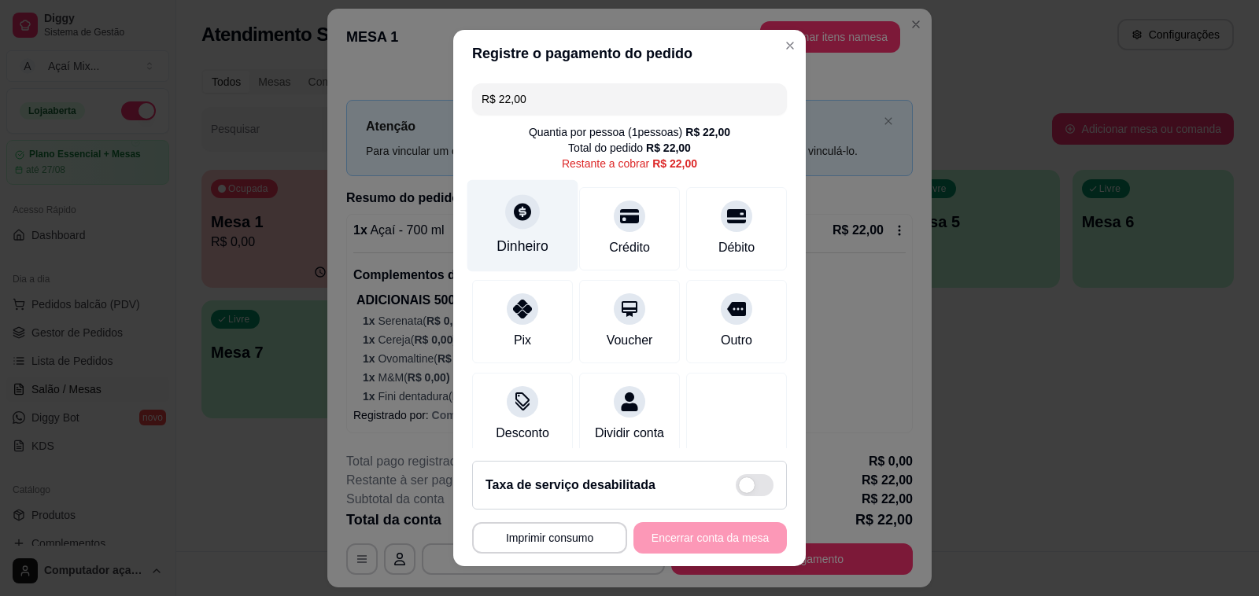
drag, startPoint x: 517, startPoint y: 241, endPoint x: 525, endPoint y: 249, distance: 11.7
click at [525, 249] on div "Dinheiro" at bounding box center [522, 246] width 52 height 20
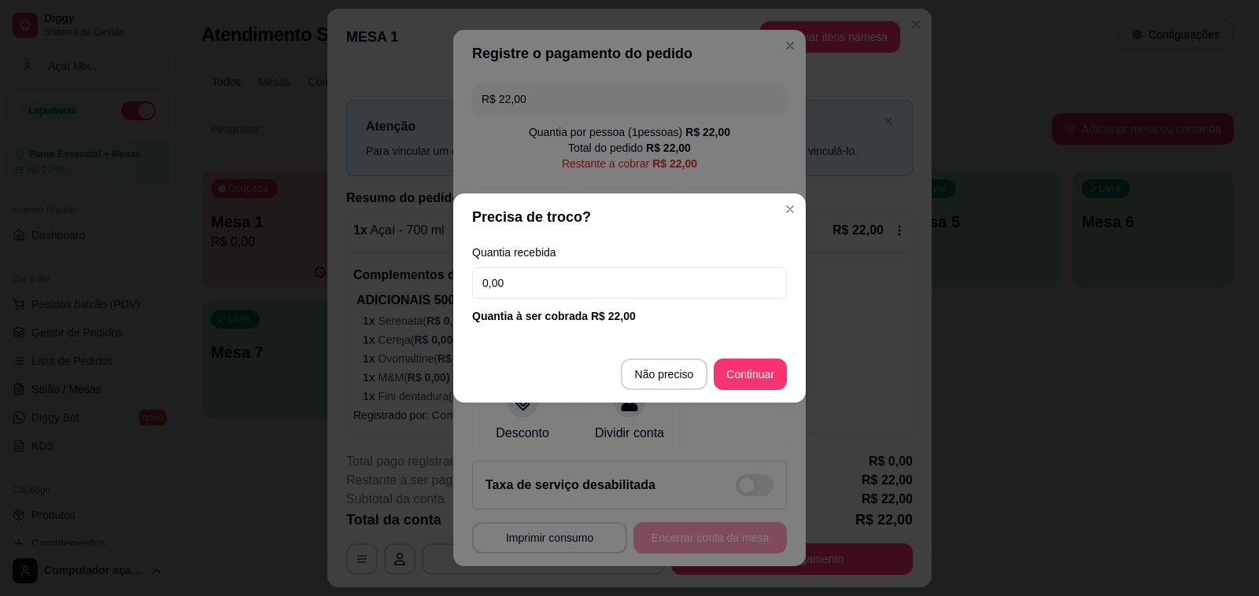
click at [604, 280] on input "0,00" at bounding box center [629, 283] width 315 height 31
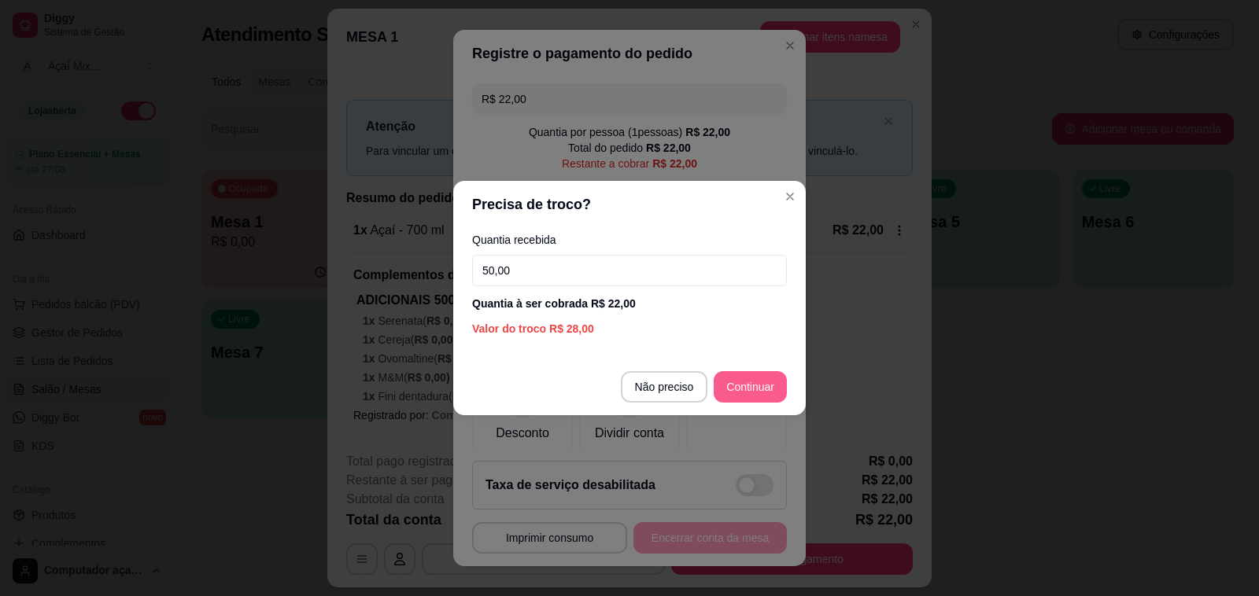
type input "50,00"
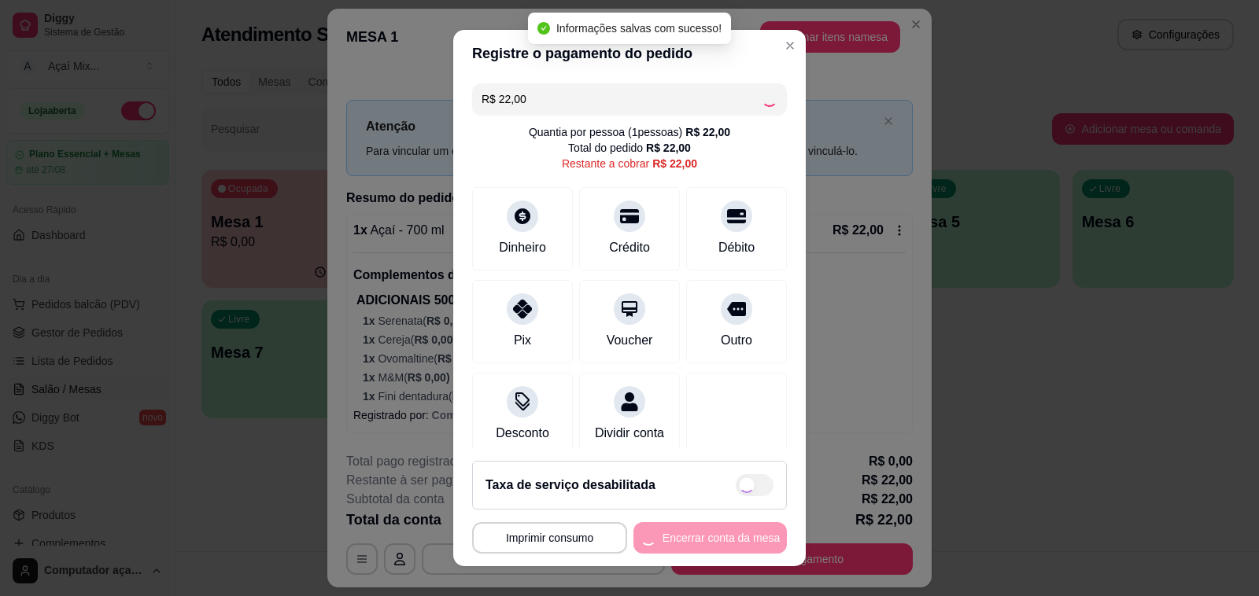
type input "R$ 0,00"
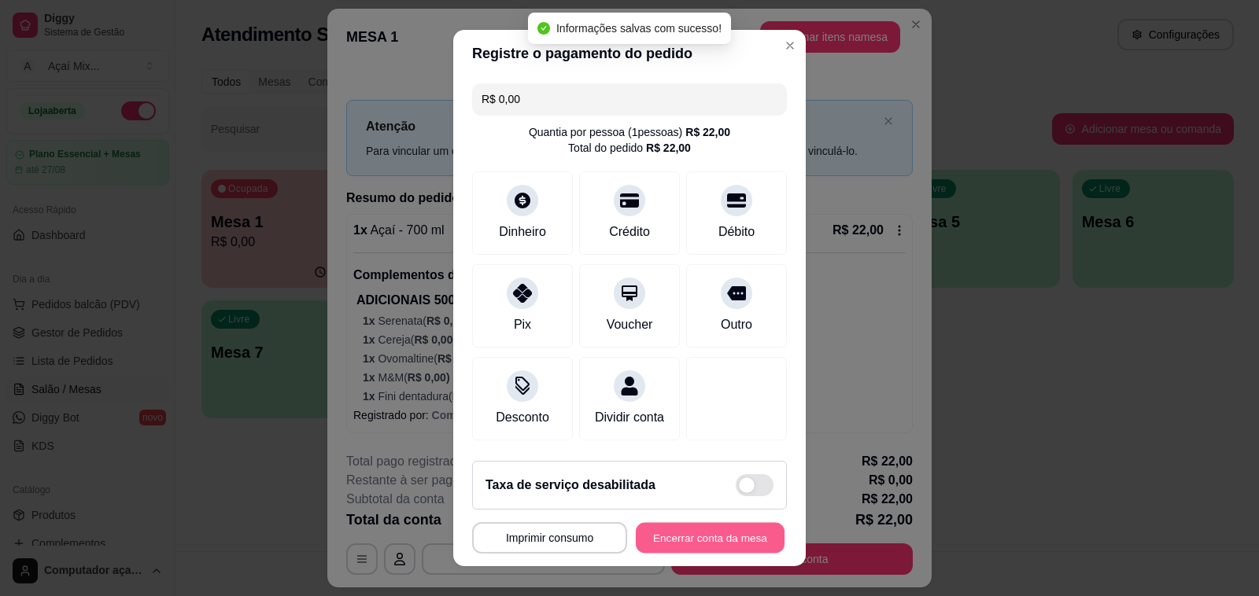
click at [705, 533] on button "Encerrar conta da mesa" at bounding box center [710, 538] width 149 height 31
